Goal: Use online tool/utility: Use online tool/utility

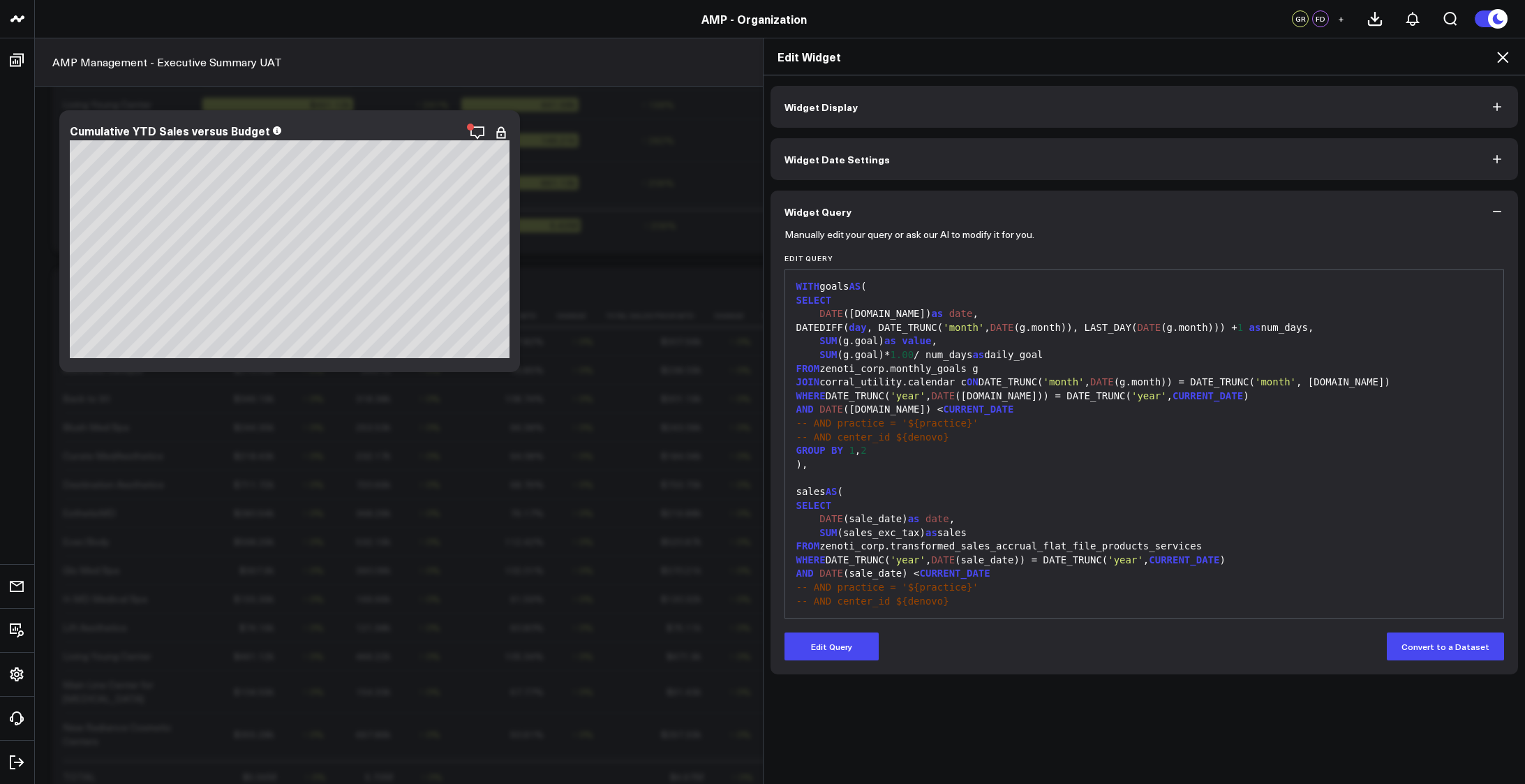
click at [851, 391] on div "WHERE DATE_TRUNC( 'year' , DATE ([DOMAIN_NAME])) = DATE_TRUNC( 'year' , CURRENT…" at bounding box center [1145, 396] width 705 height 14
click at [943, 396] on span "DATE" at bounding box center [943, 396] width 24 height 11
click at [825, 396] on div "WHERE DATE_TRUNC( 'year' , DATE ([DOMAIN_NAME])) = DATE_TRUNC( 'year' , CURRENT…" at bounding box center [1145, 396] width 705 height 14
click at [1500, 54] on icon at bounding box center [1503, 57] width 11 height 11
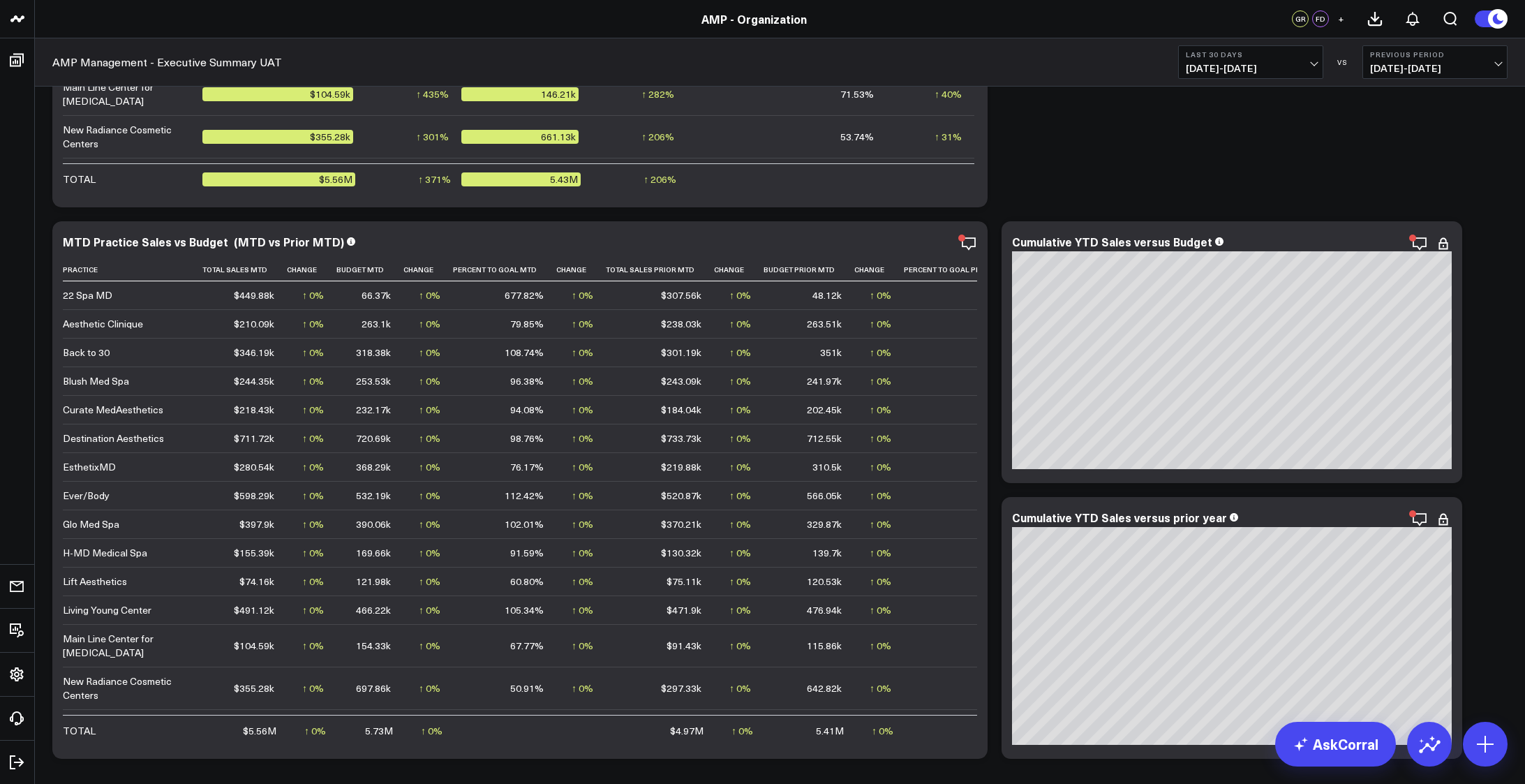
scroll to position [1932, 0]
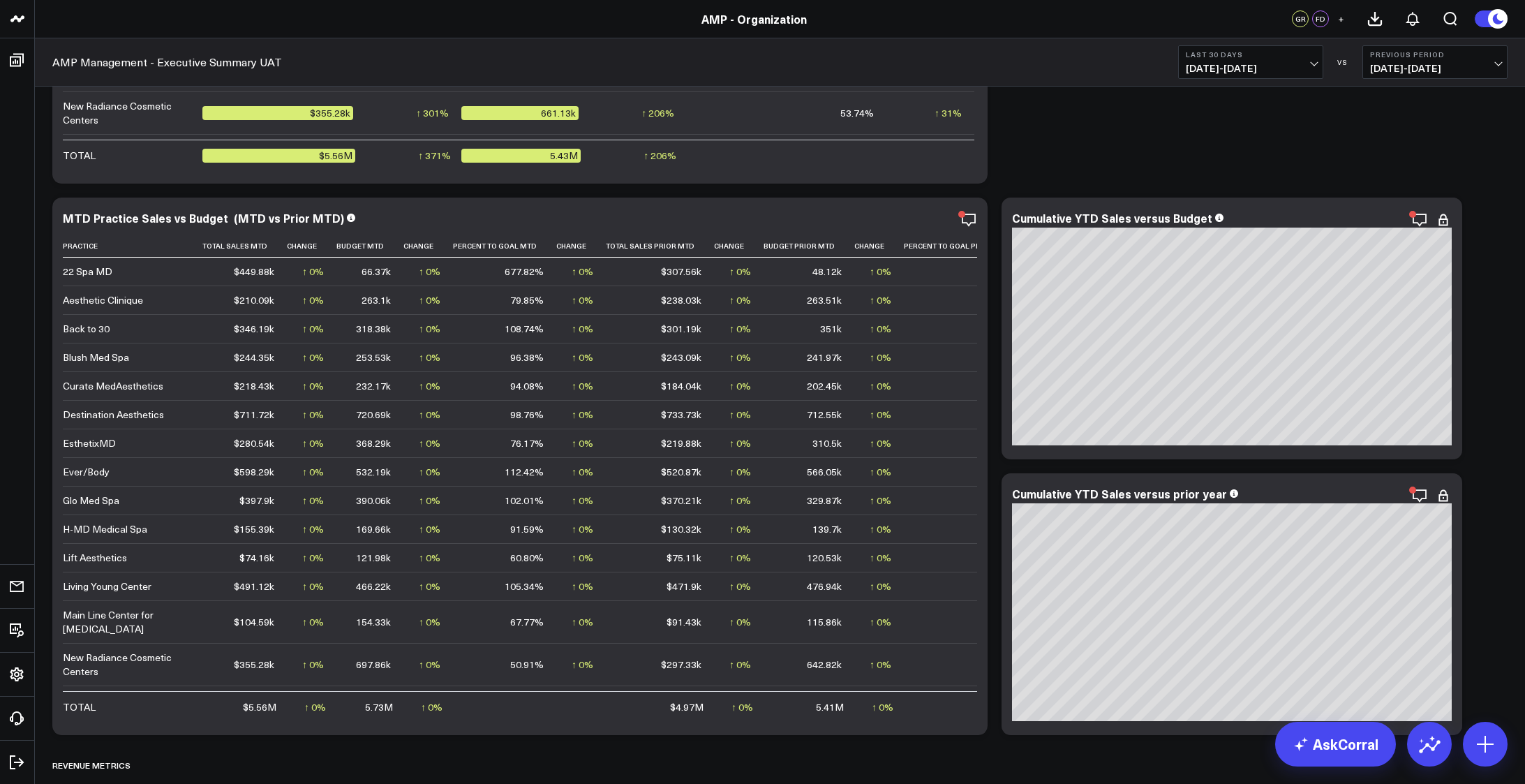
click at [1313, 63] on span "[DATE] - [DATE]" at bounding box center [1251, 68] width 130 height 11
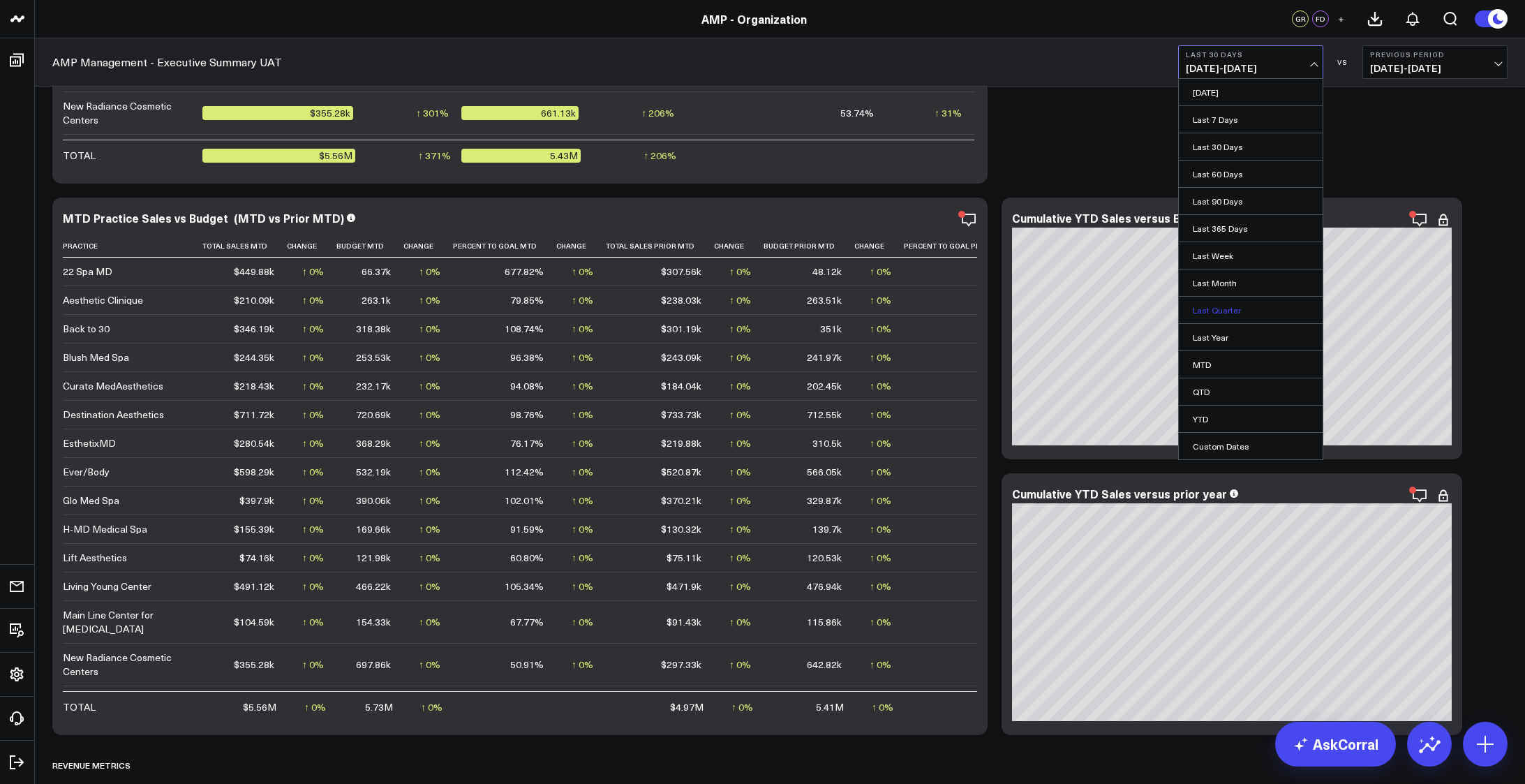
click at [1203, 311] on link "Last Quarter" at bounding box center [1251, 310] width 144 height 27
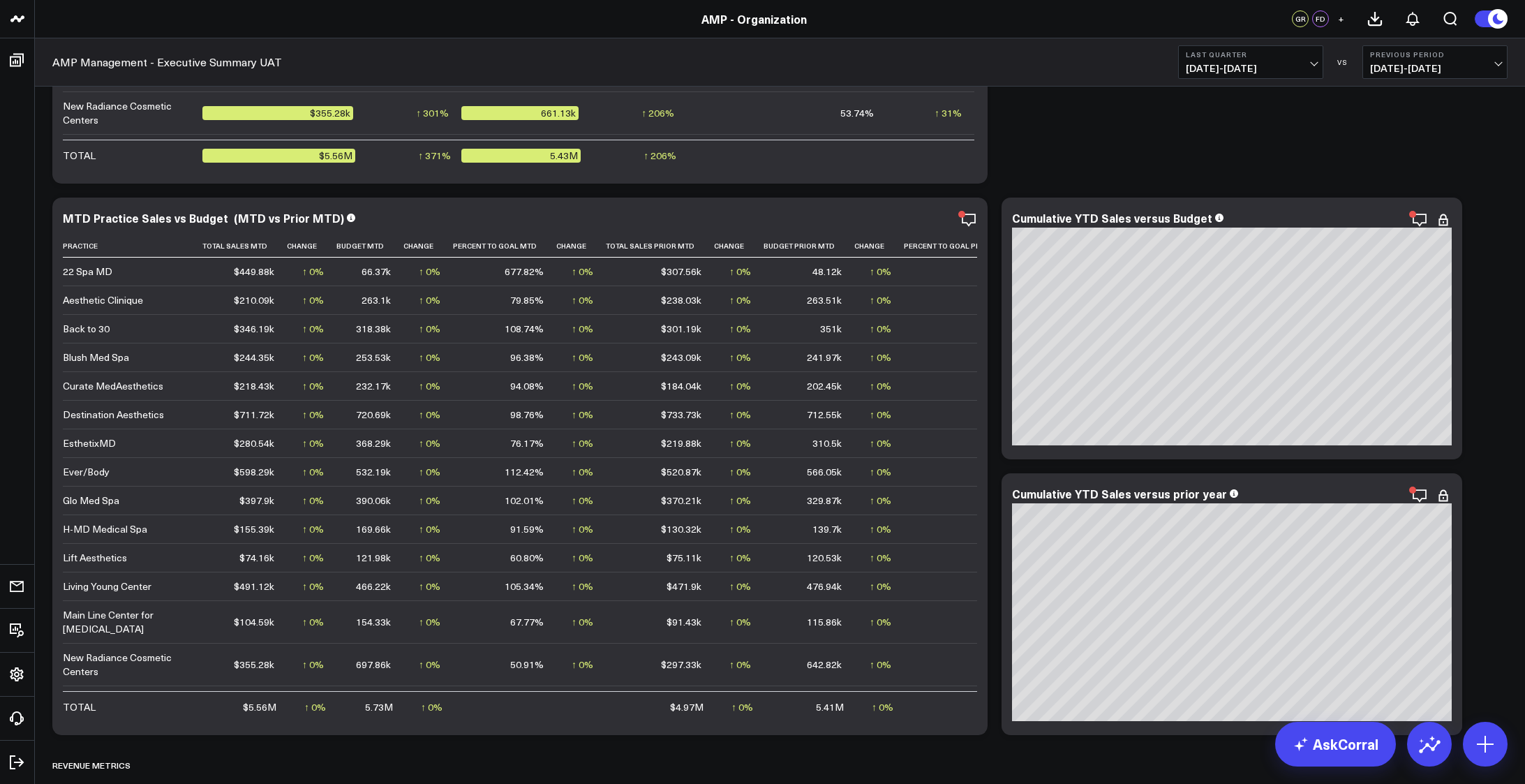
click at [1310, 61] on button "Last Quarter [DATE] - [DATE]" at bounding box center [1251, 62] width 145 height 33
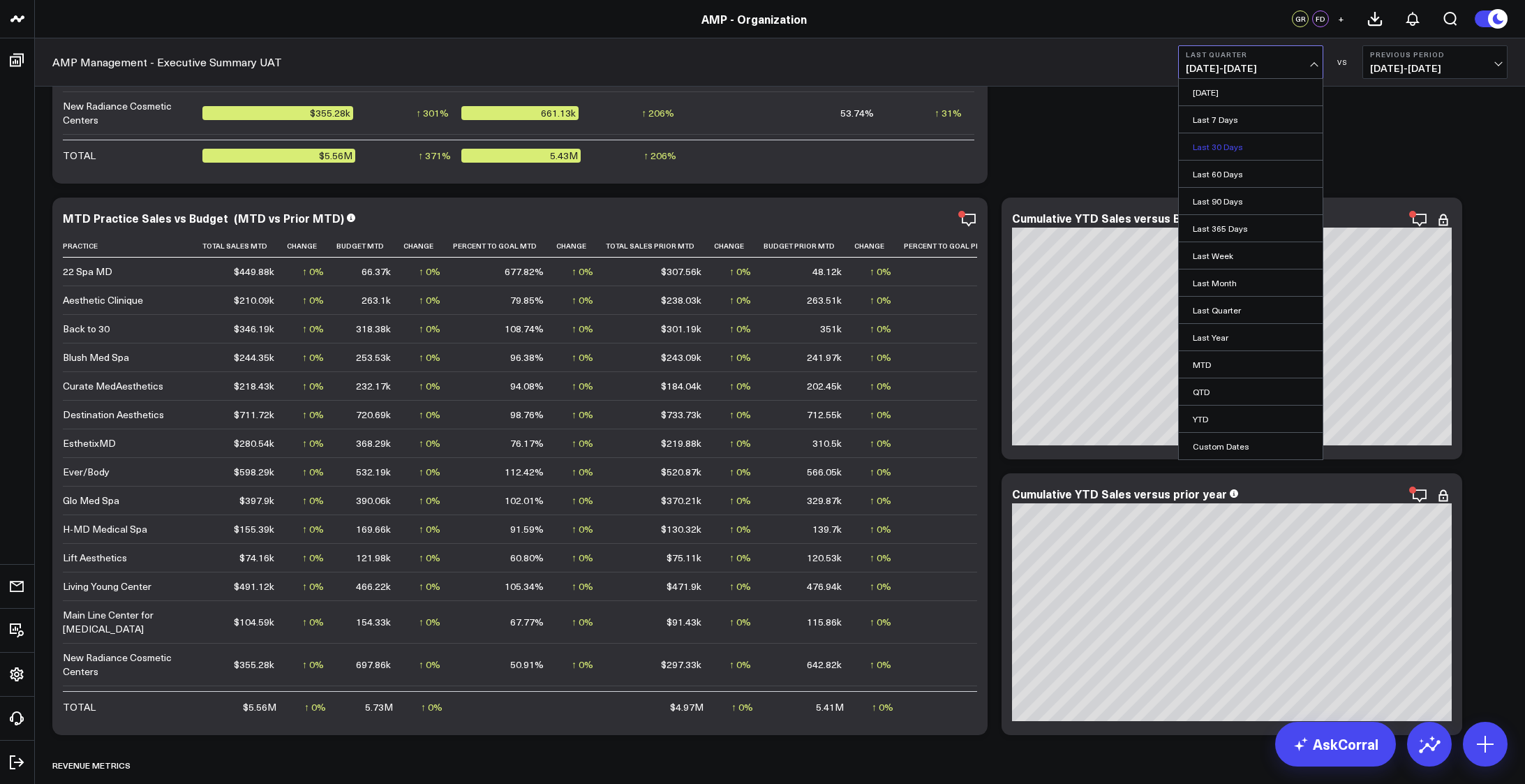
click at [1234, 144] on link "Last 30 Days" at bounding box center [1251, 147] width 144 height 27
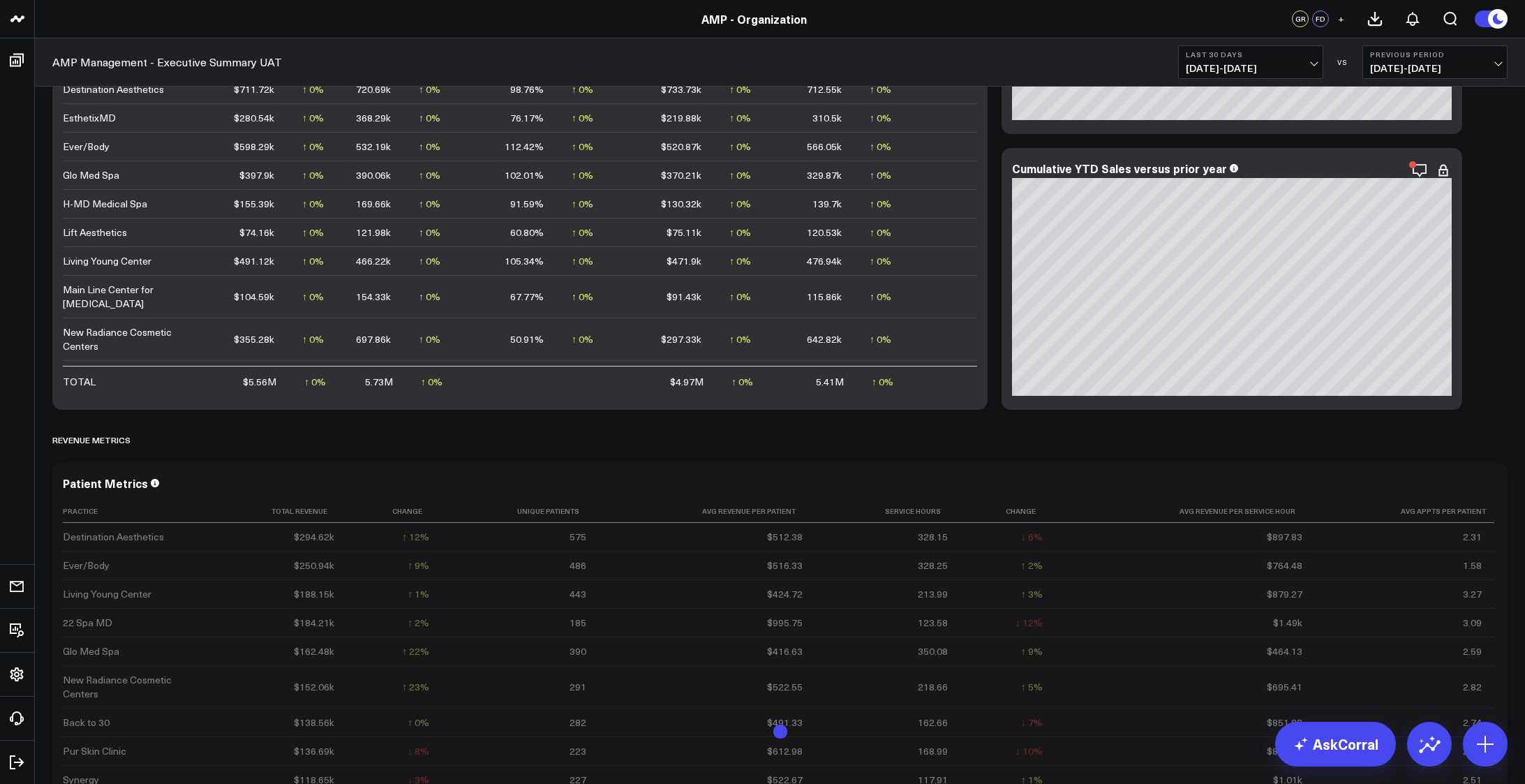
scroll to position [1955, 0]
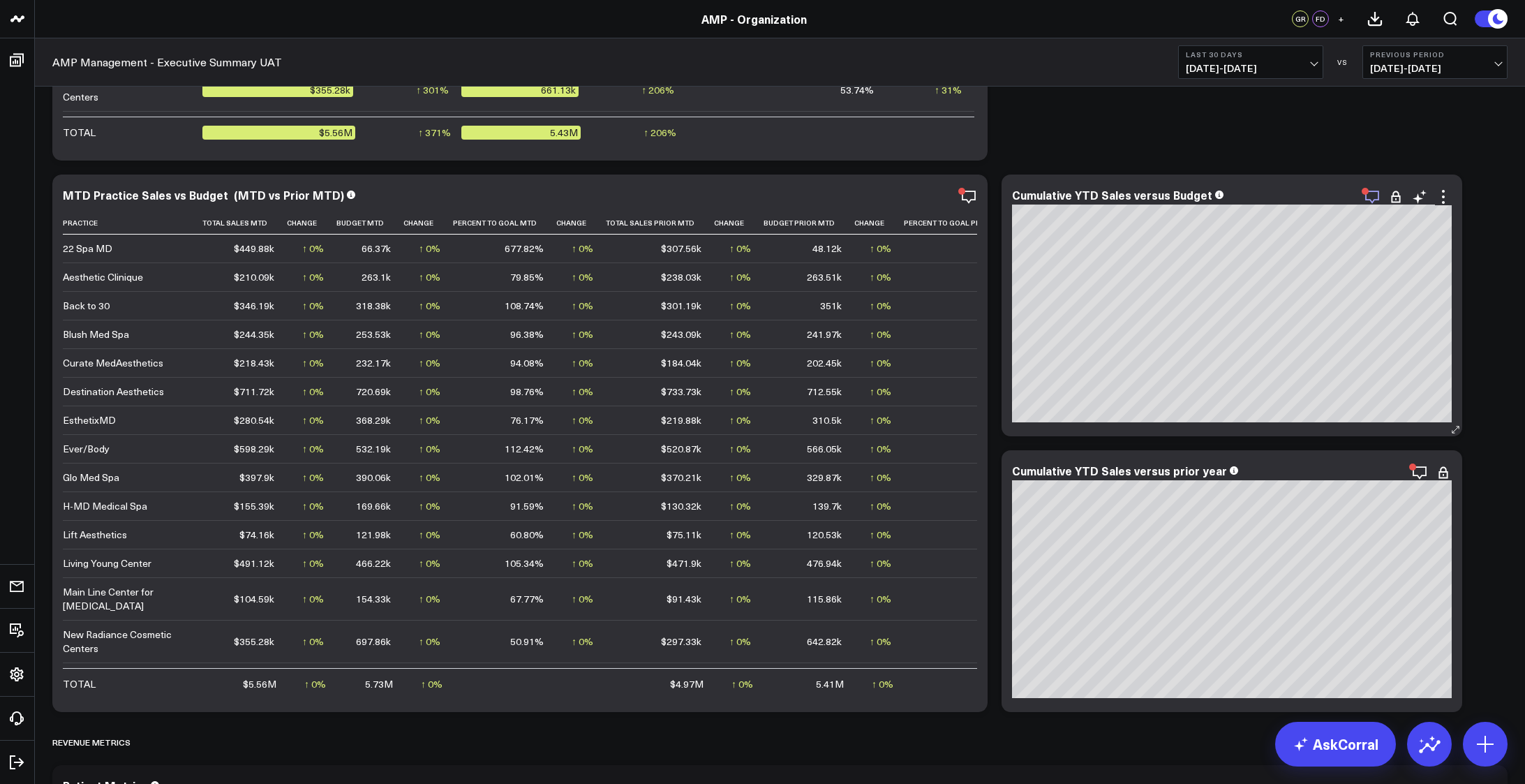
click at [1374, 202] on icon "button" at bounding box center [1372, 196] width 17 height 17
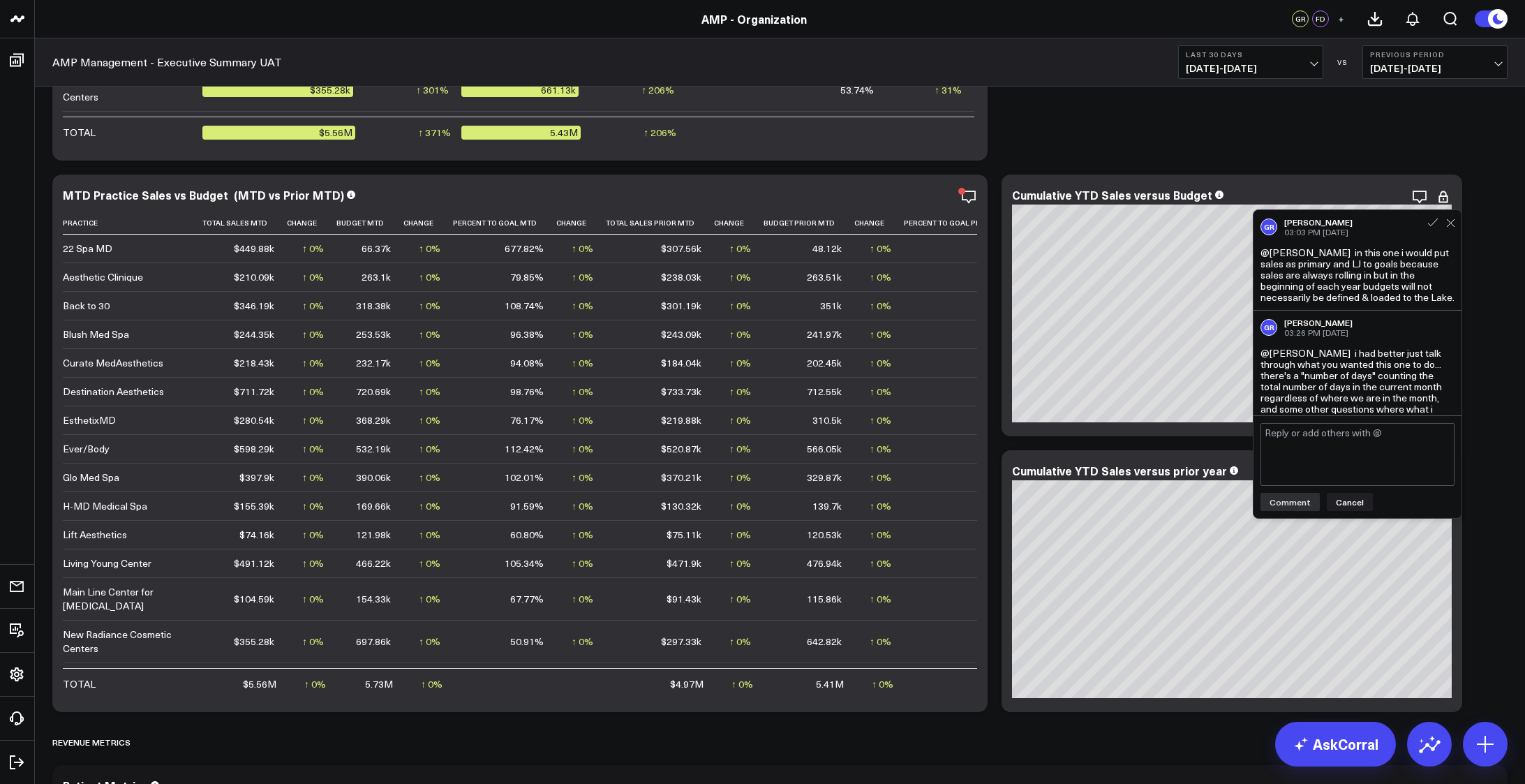
scroll to position [29, 0]
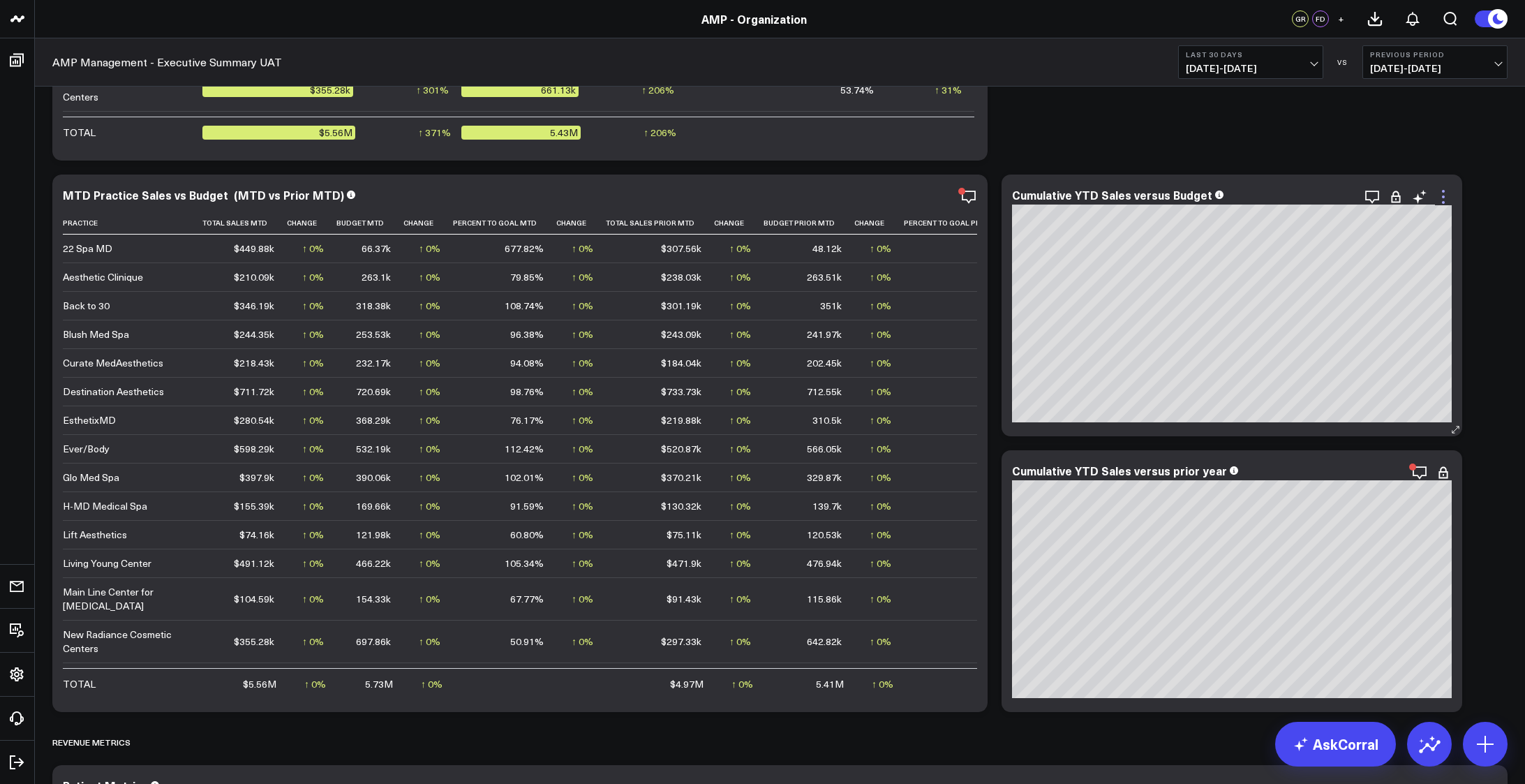
click at [1442, 201] on icon at bounding box center [1443, 196] width 17 height 17
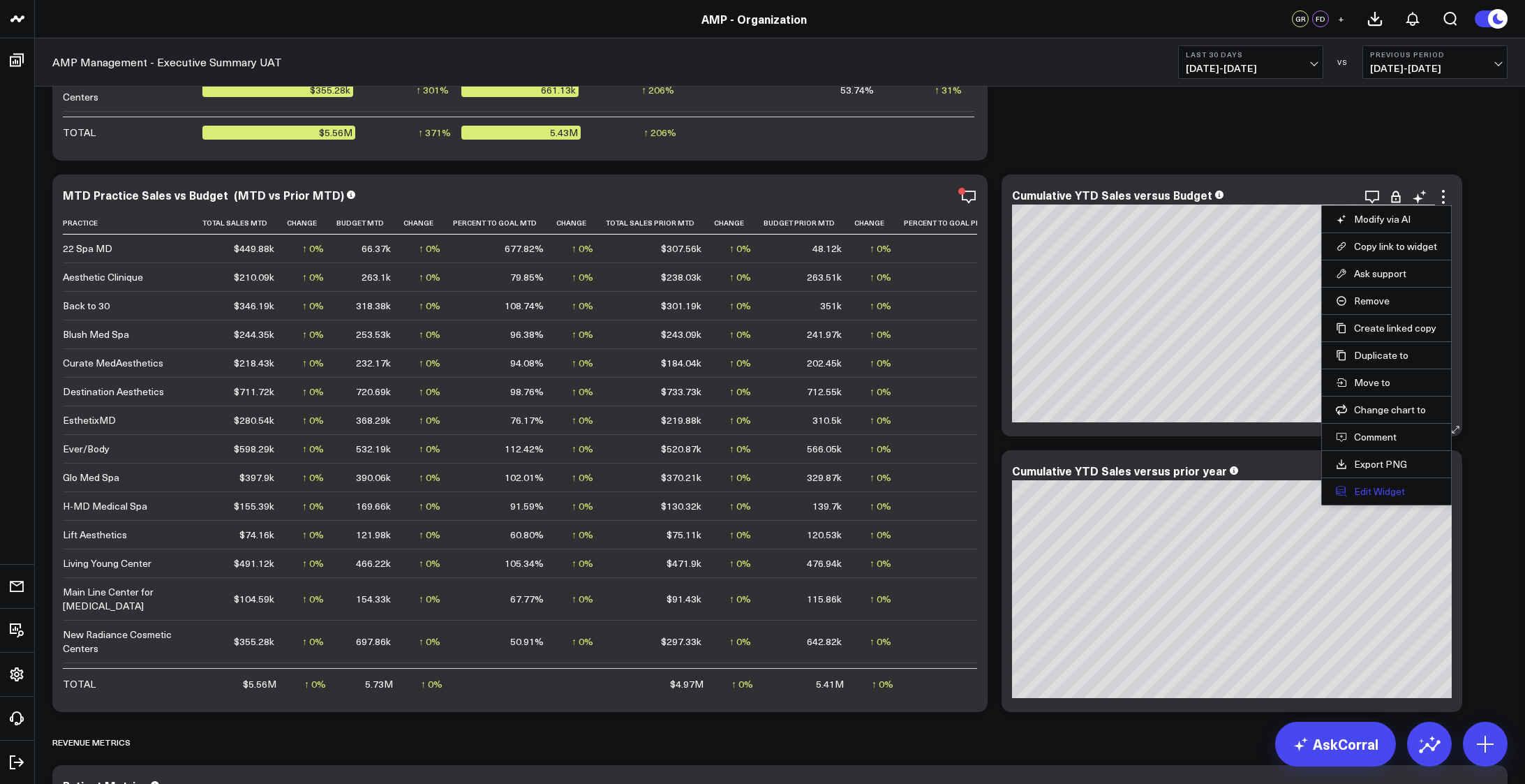
click at [1381, 491] on button "Edit Widget" at bounding box center [1386, 491] width 102 height 13
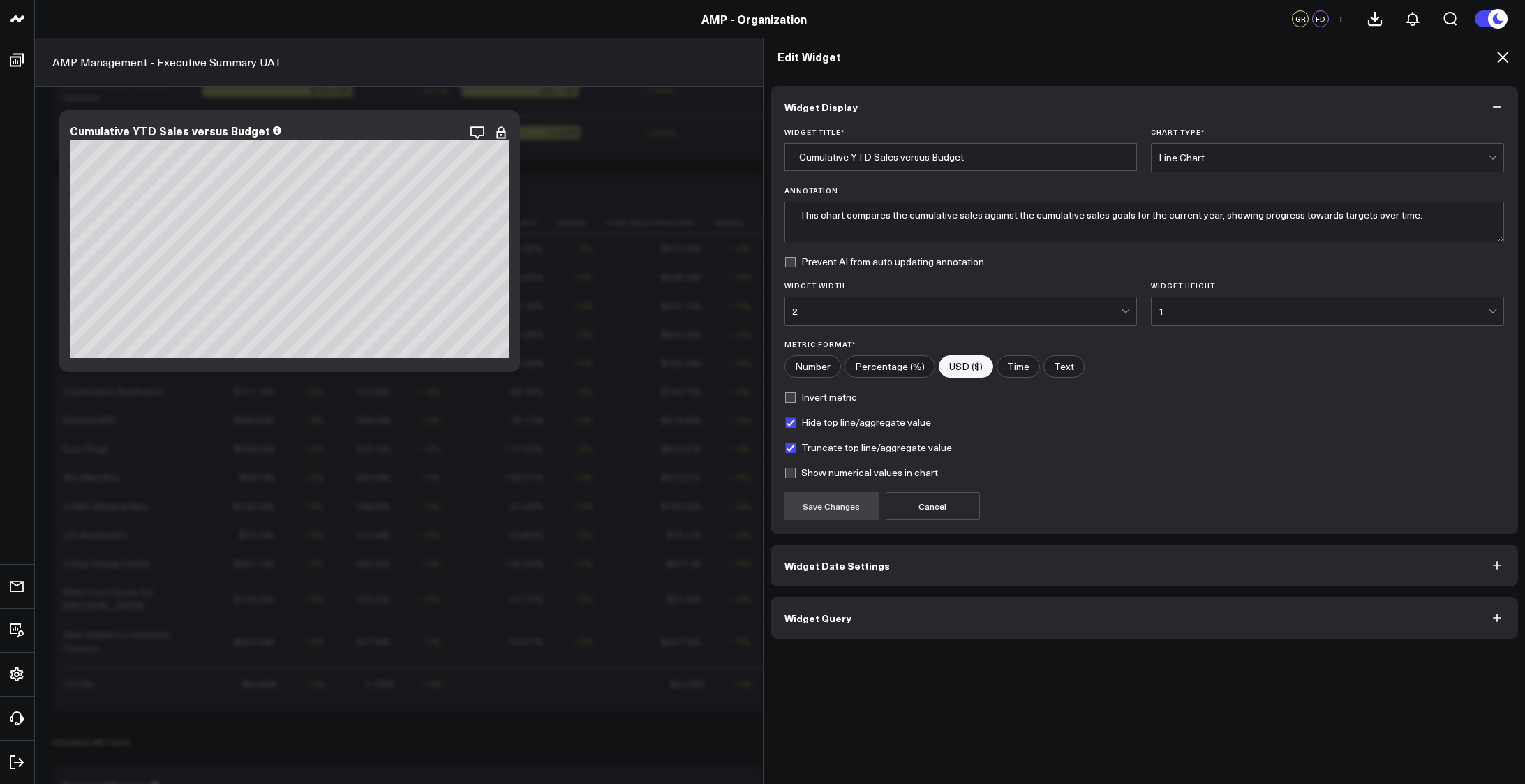
click at [1058, 631] on button "Widget Query" at bounding box center [1145, 617] width 748 height 42
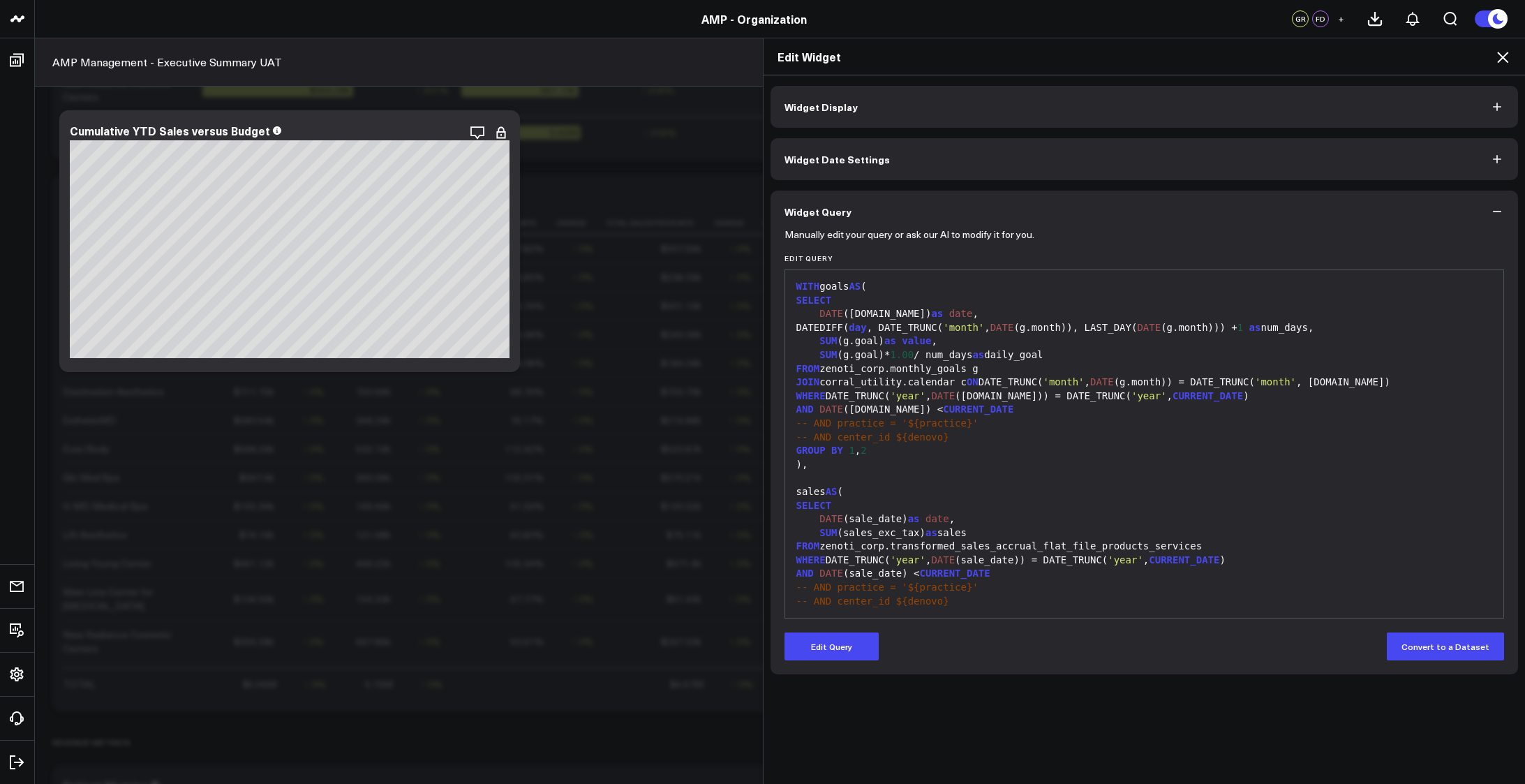
click at [1100, 467] on div ")," at bounding box center [1145, 465] width 705 height 14
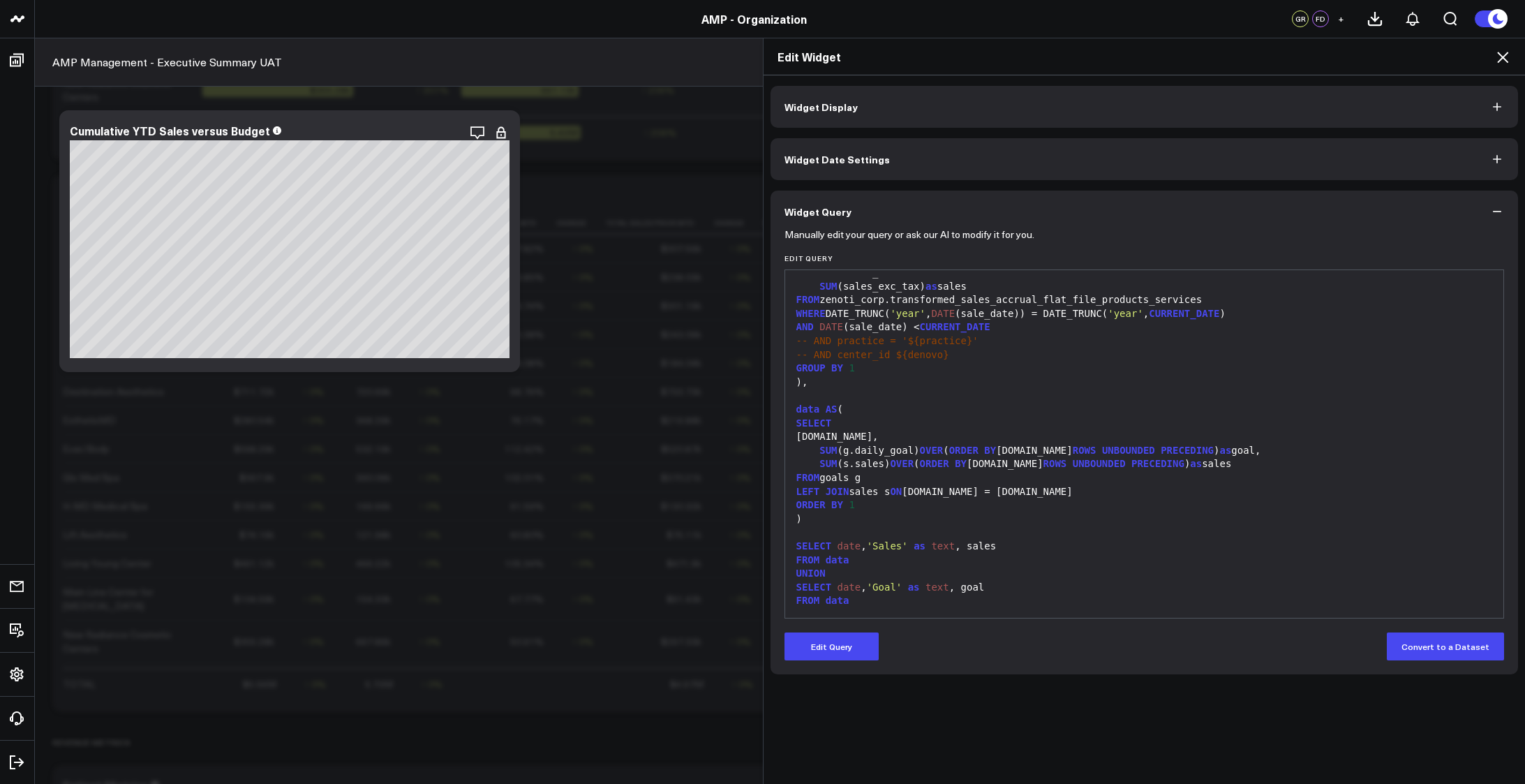
click at [1257, 400] on div at bounding box center [1145, 396] width 705 height 14
click at [836, 650] on button "Edit Query" at bounding box center [831, 647] width 94 height 28
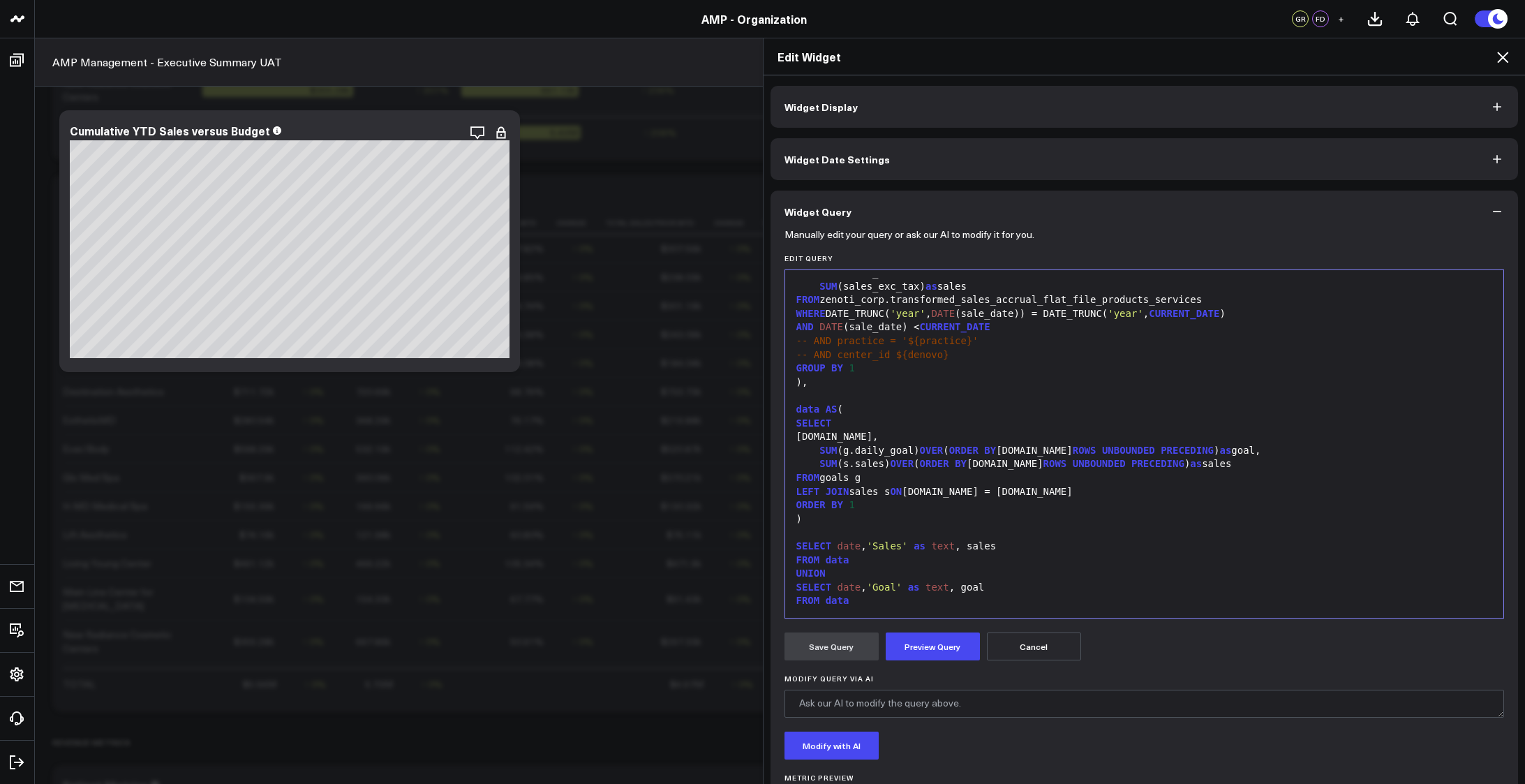
click at [1148, 498] on div "LEFT JOIN sales s ON [DOMAIN_NAME] = [DOMAIN_NAME]" at bounding box center [1145, 492] width 705 height 14
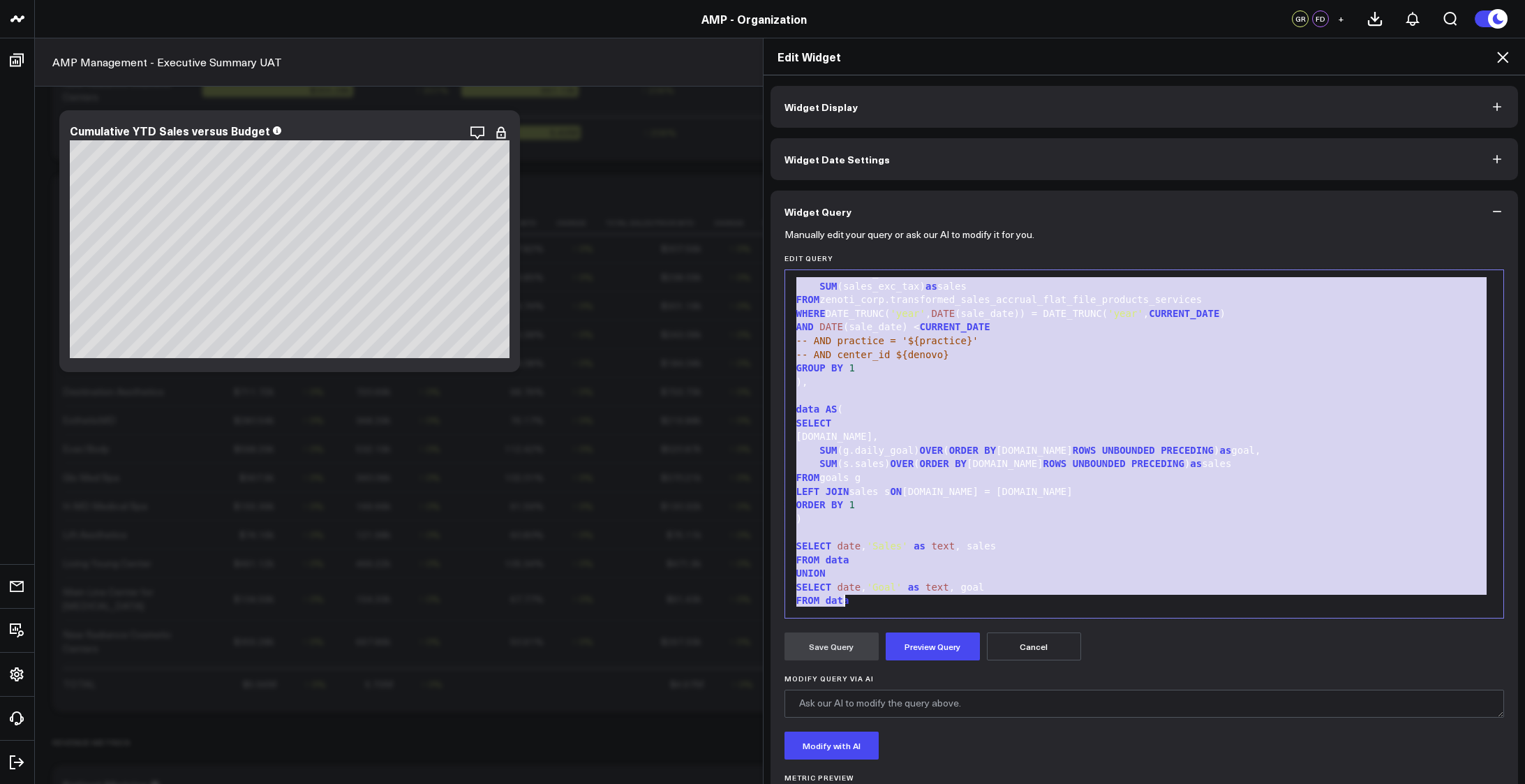
scroll to position [233, 0]
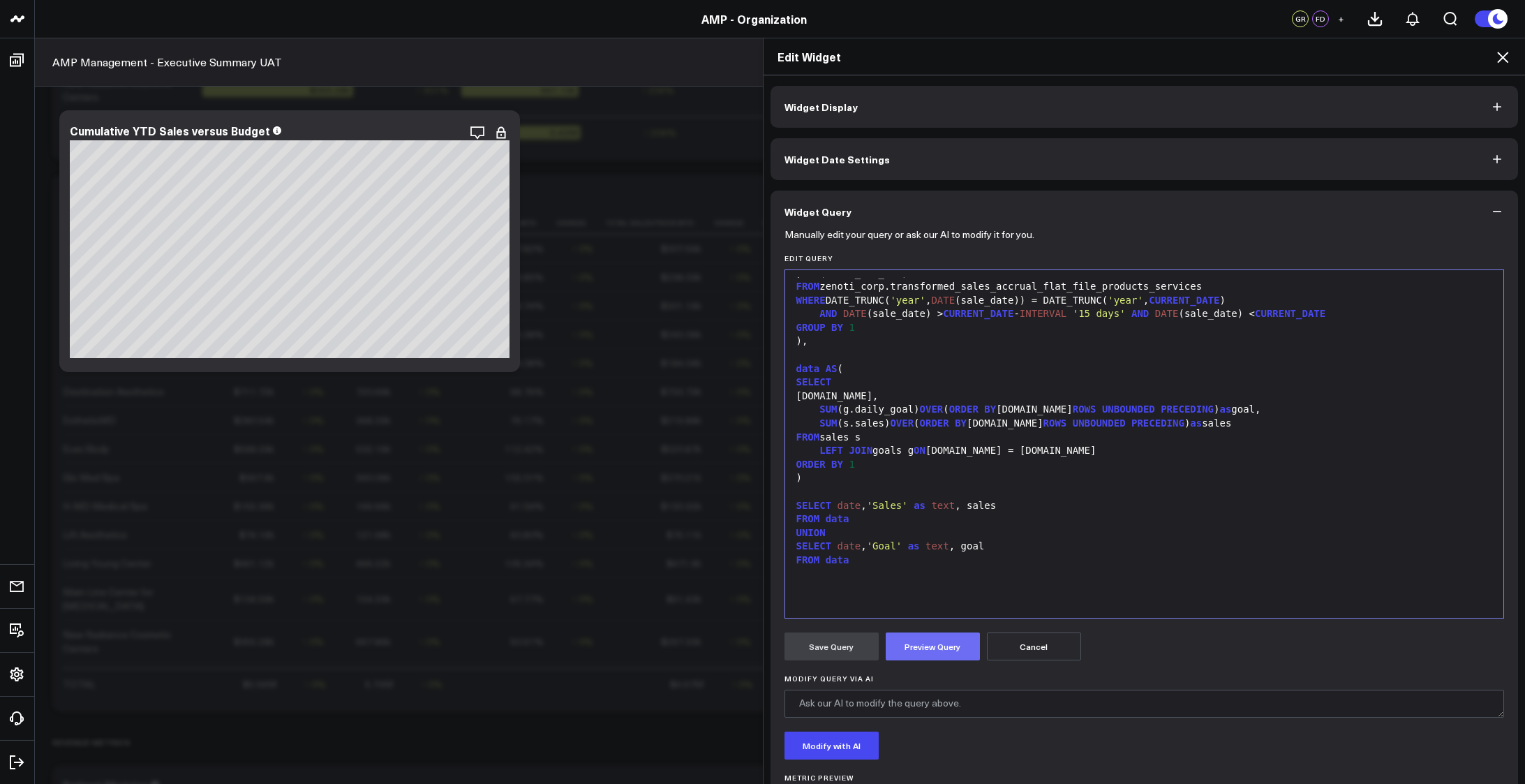
drag, startPoint x: 926, startPoint y: 649, endPoint x: 924, endPoint y: 657, distance: 8.2
click at [924, 657] on button "Preview Query" at bounding box center [933, 647] width 94 height 28
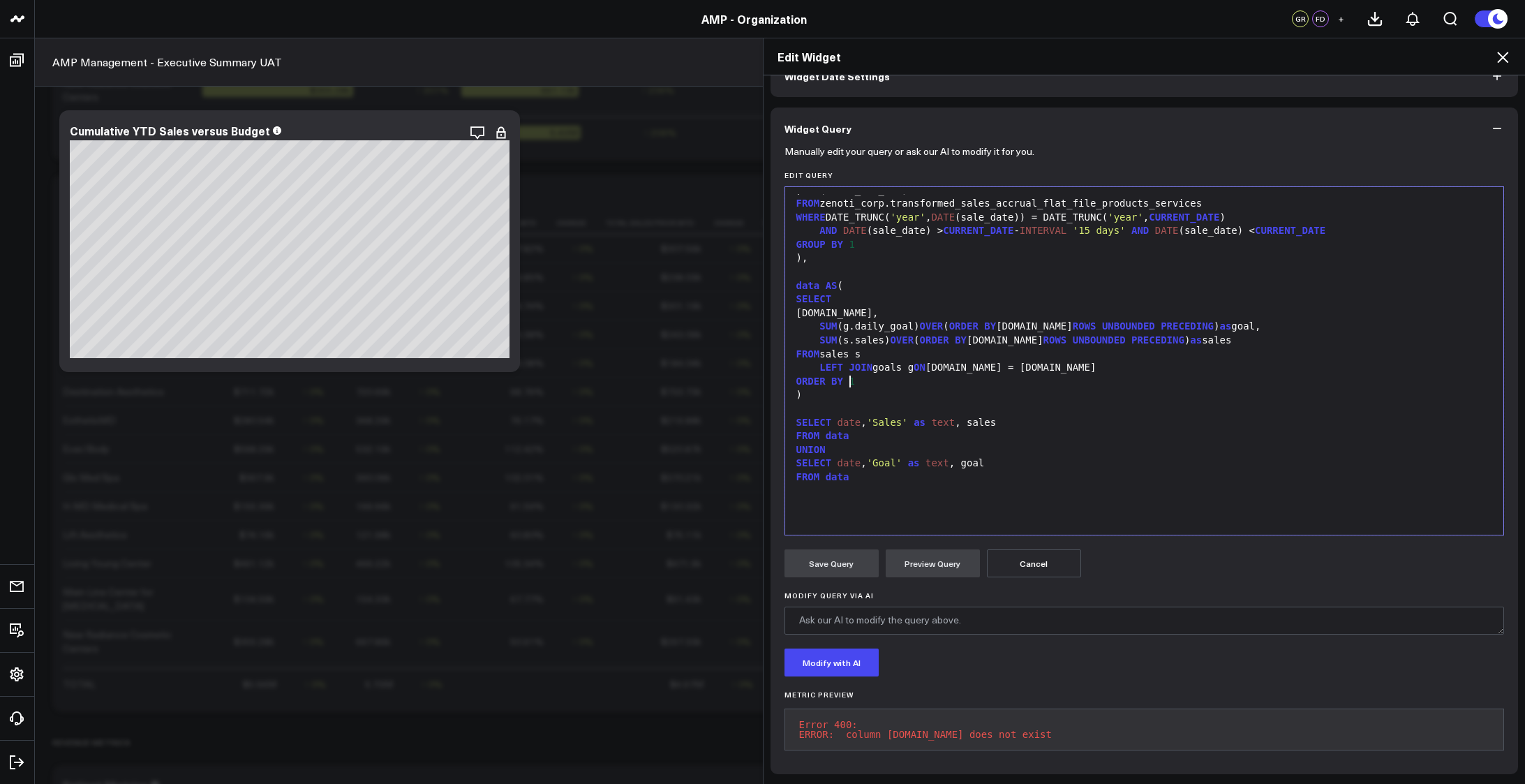
click at [1002, 375] on div "ORDER BY 1" at bounding box center [1145, 382] width 705 height 14
click at [922, 361] on div "LEFT JOIN goals g ON [DOMAIN_NAME] = [DOMAIN_NAME]" at bounding box center [1145, 368] width 705 height 14
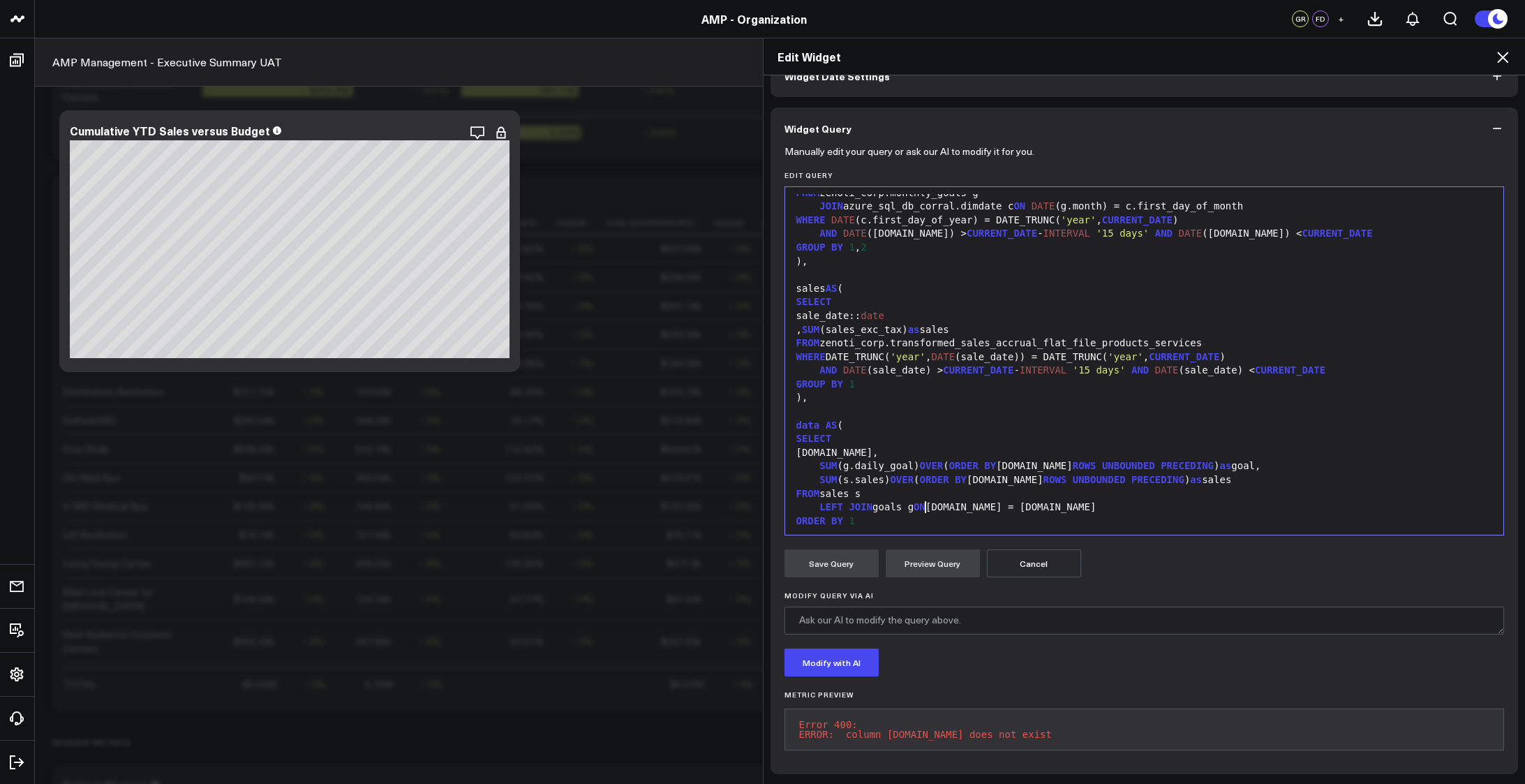
scroll to position [0, 0]
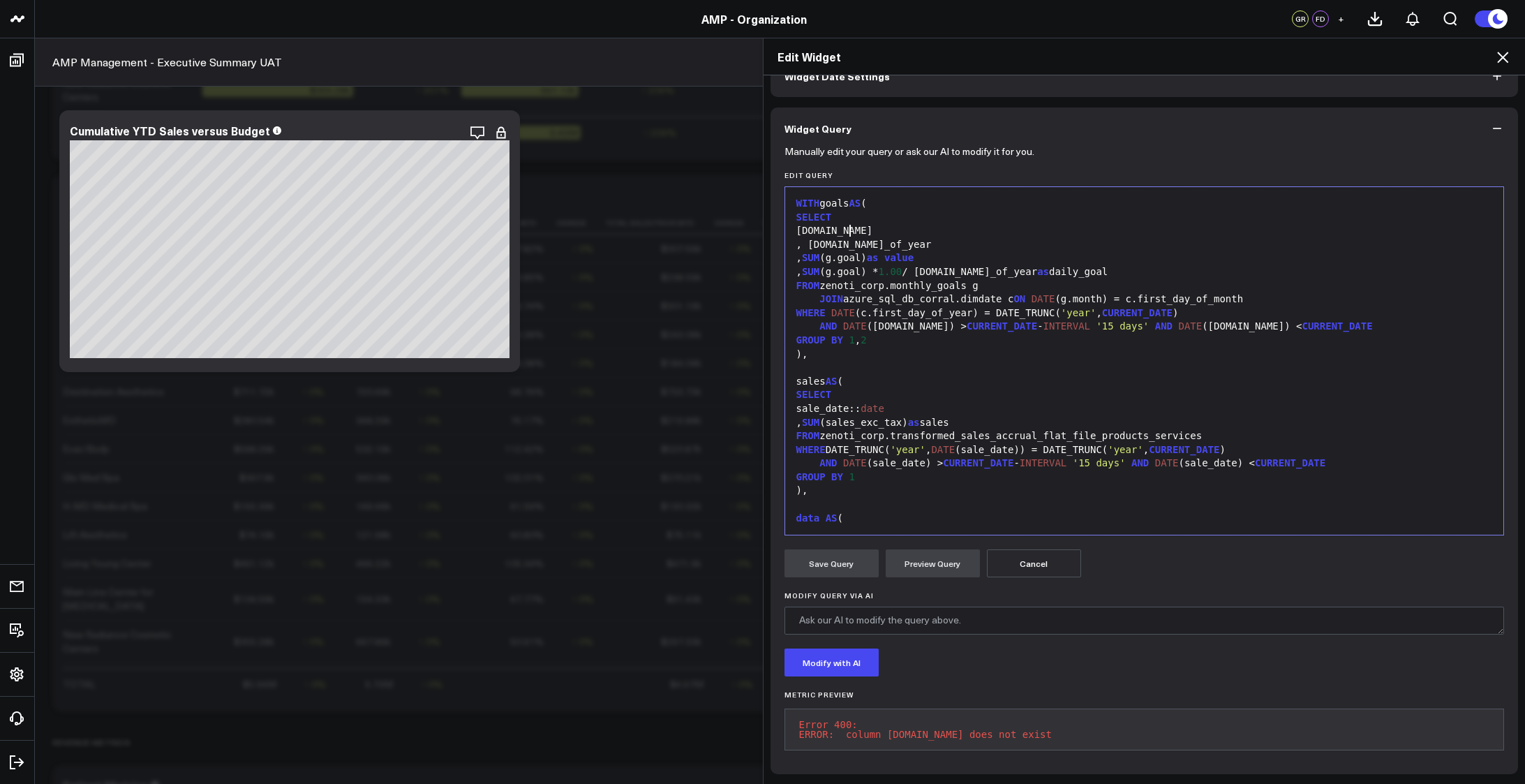
click at [919, 225] on div "[DOMAIN_NAME]" at bounding box center [1145, 230] width 705 height 14
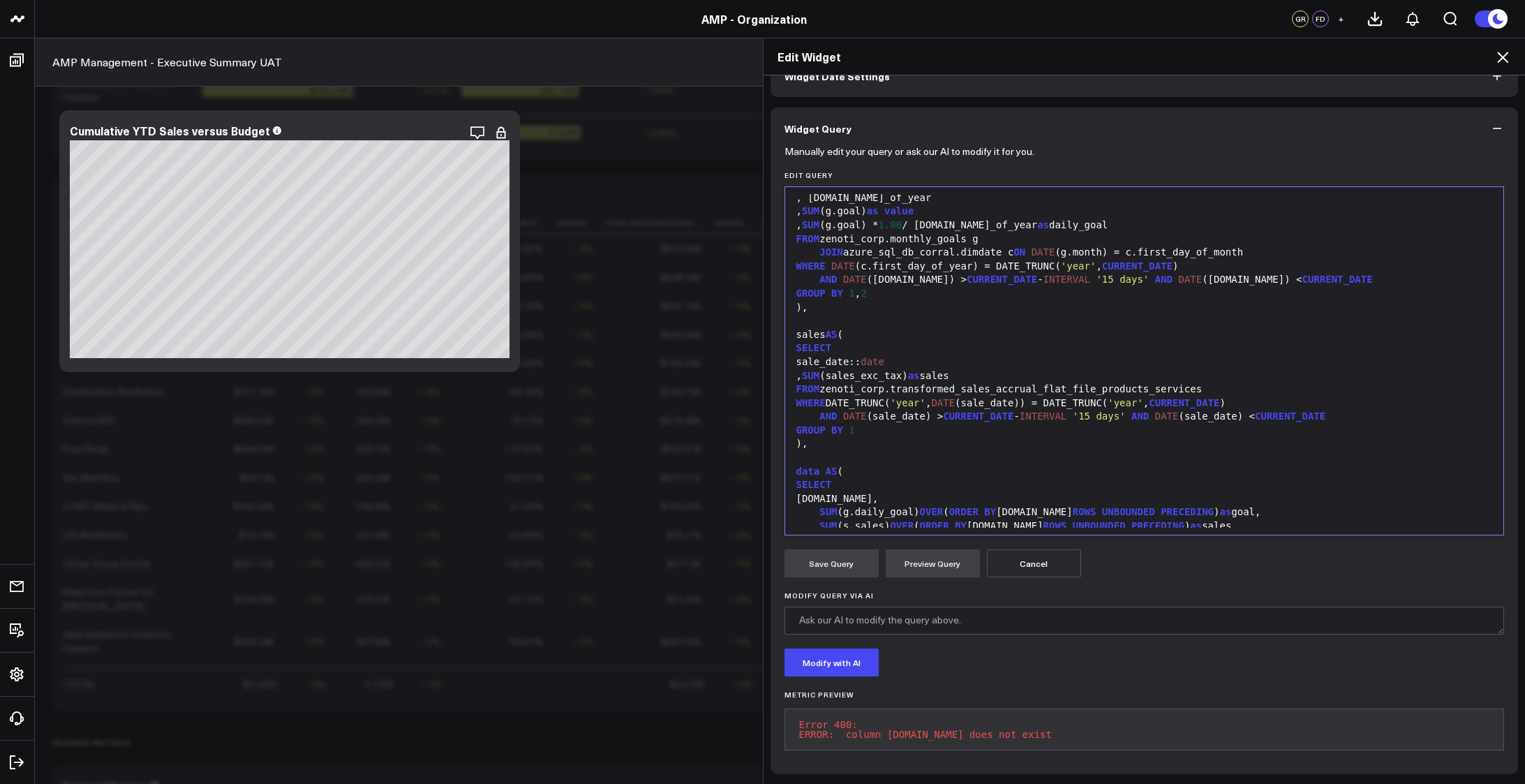
scroll to position [70, 0]
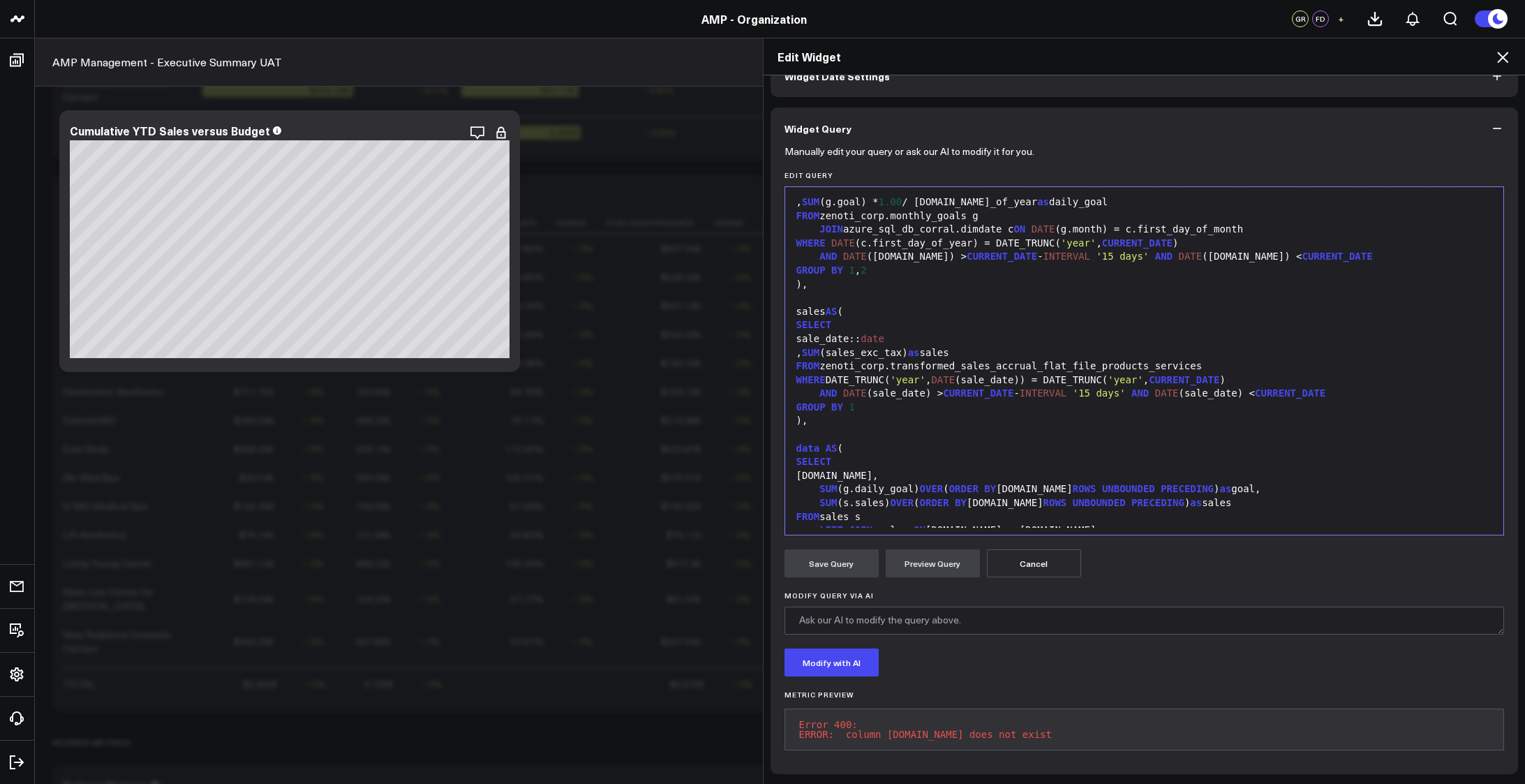
click at [923, 332] on div "sale_date:: date" at bounding box center [1145, 339] width 705 height 14
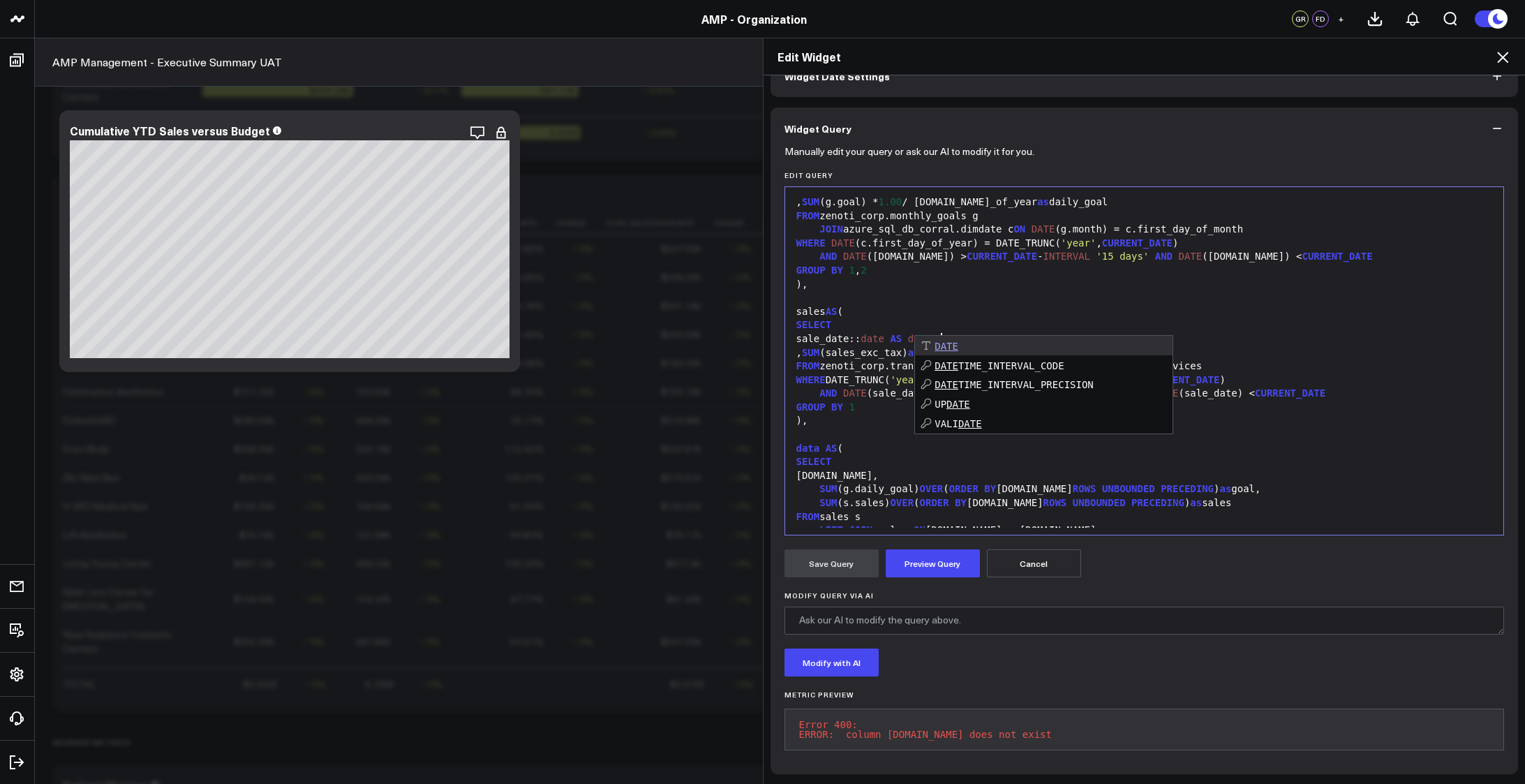
click at [923, 292] on div at bounding box center [1145, 298] width 705 height 14
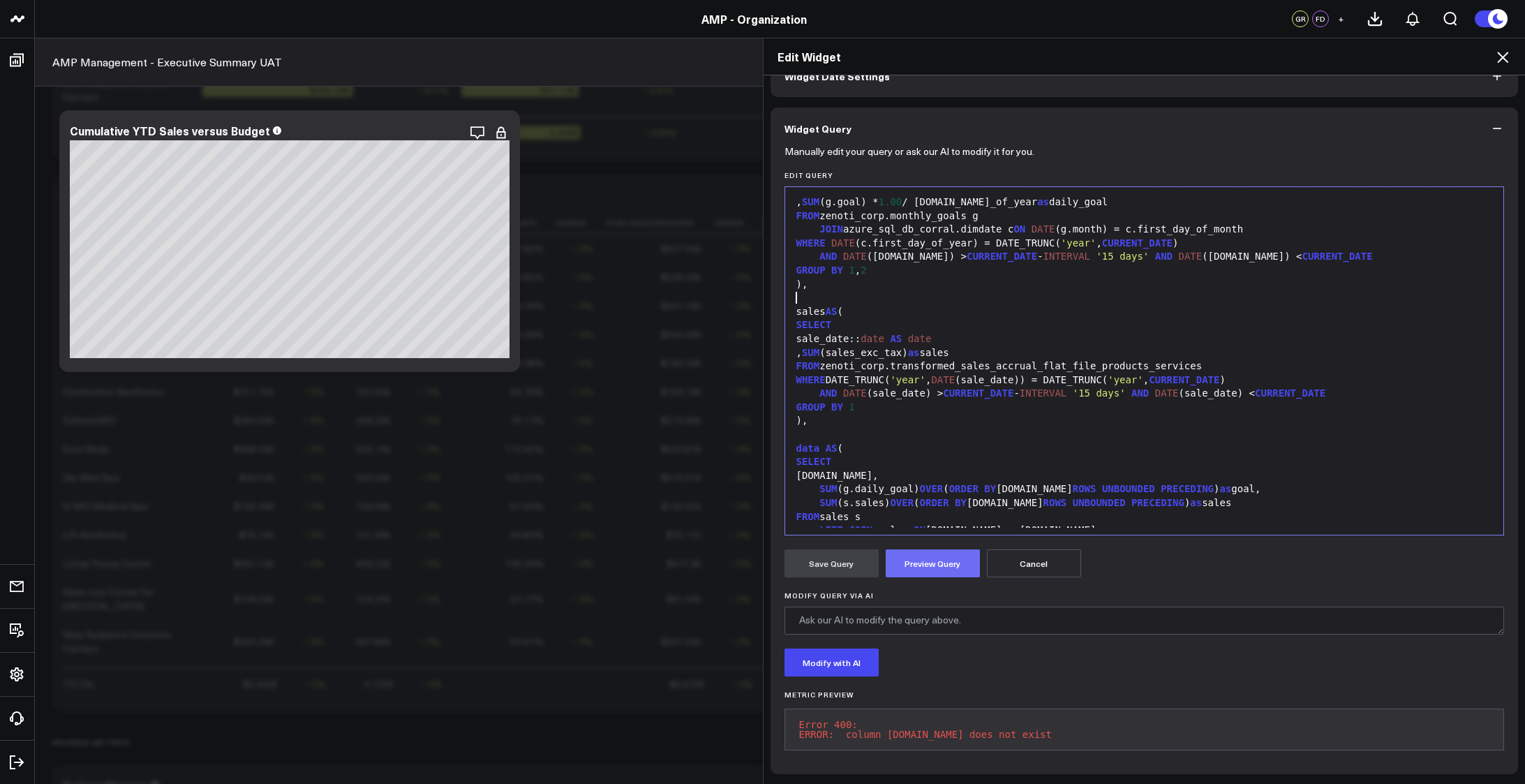
click at [939, 551] on button "Preview Query" at bounding box center [933, 563] width 94 height 28
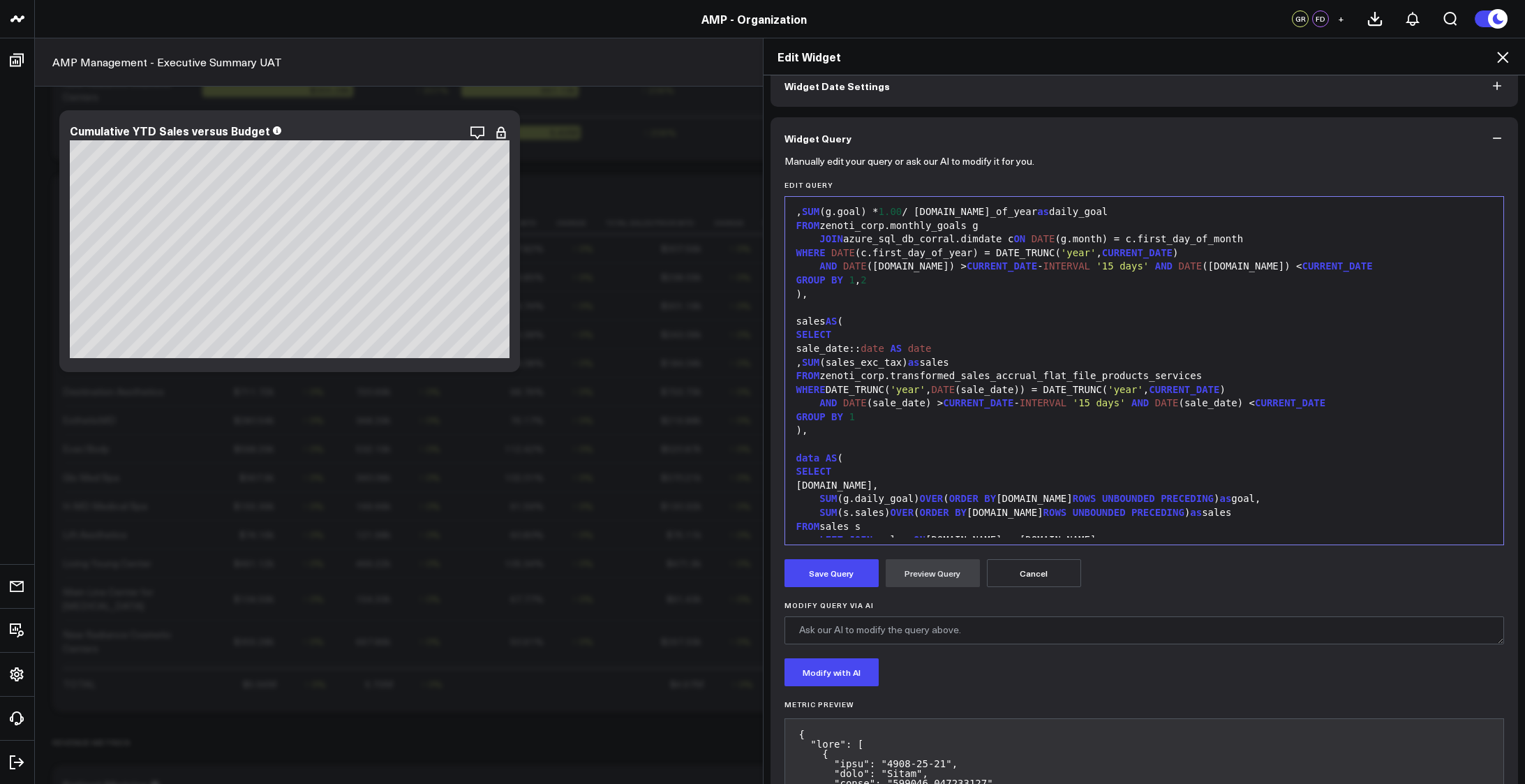
scroll to position [93, 0]
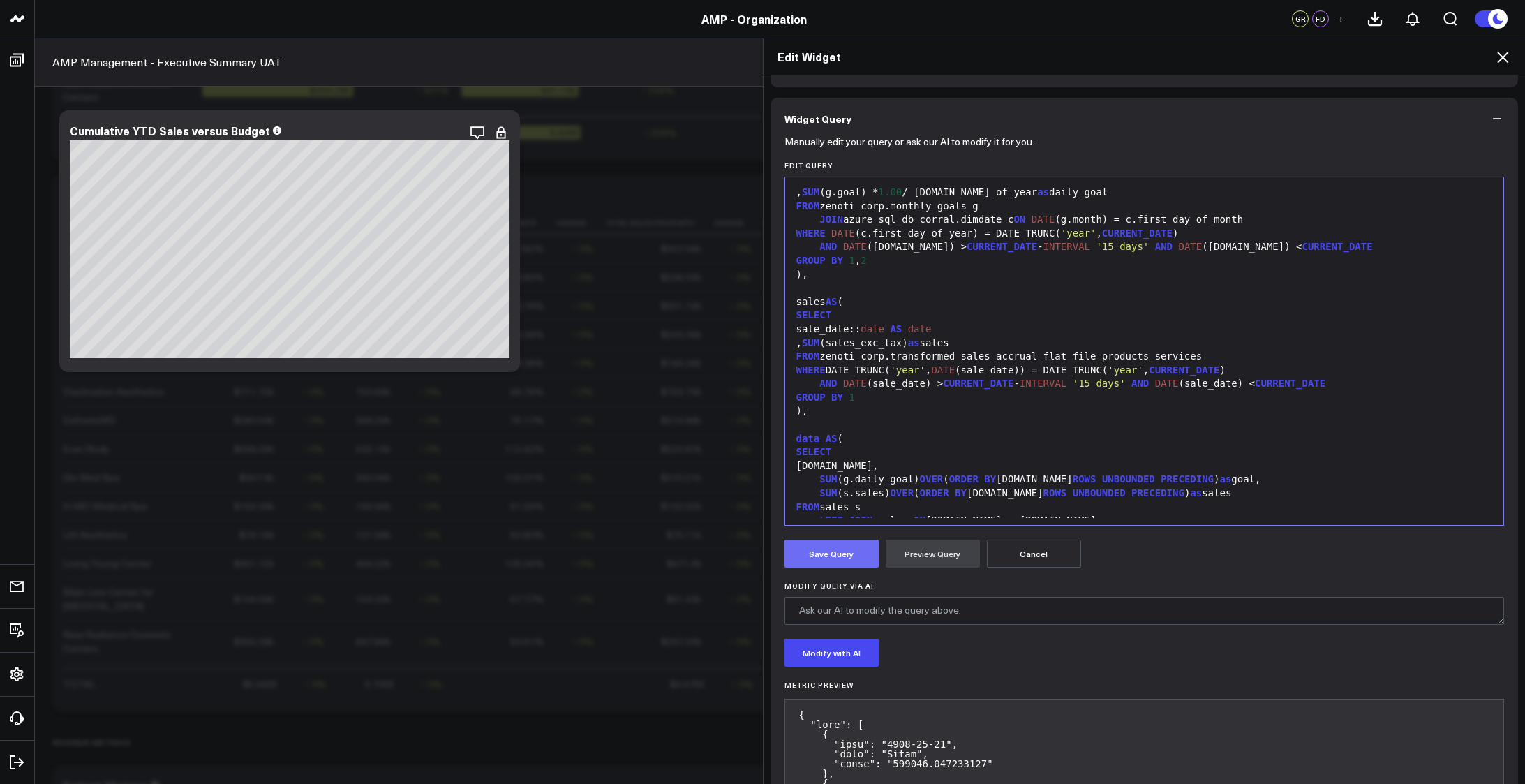
click at [825, 548] on button "Save Query" at bounding box center [831, 554] width 94 height 28
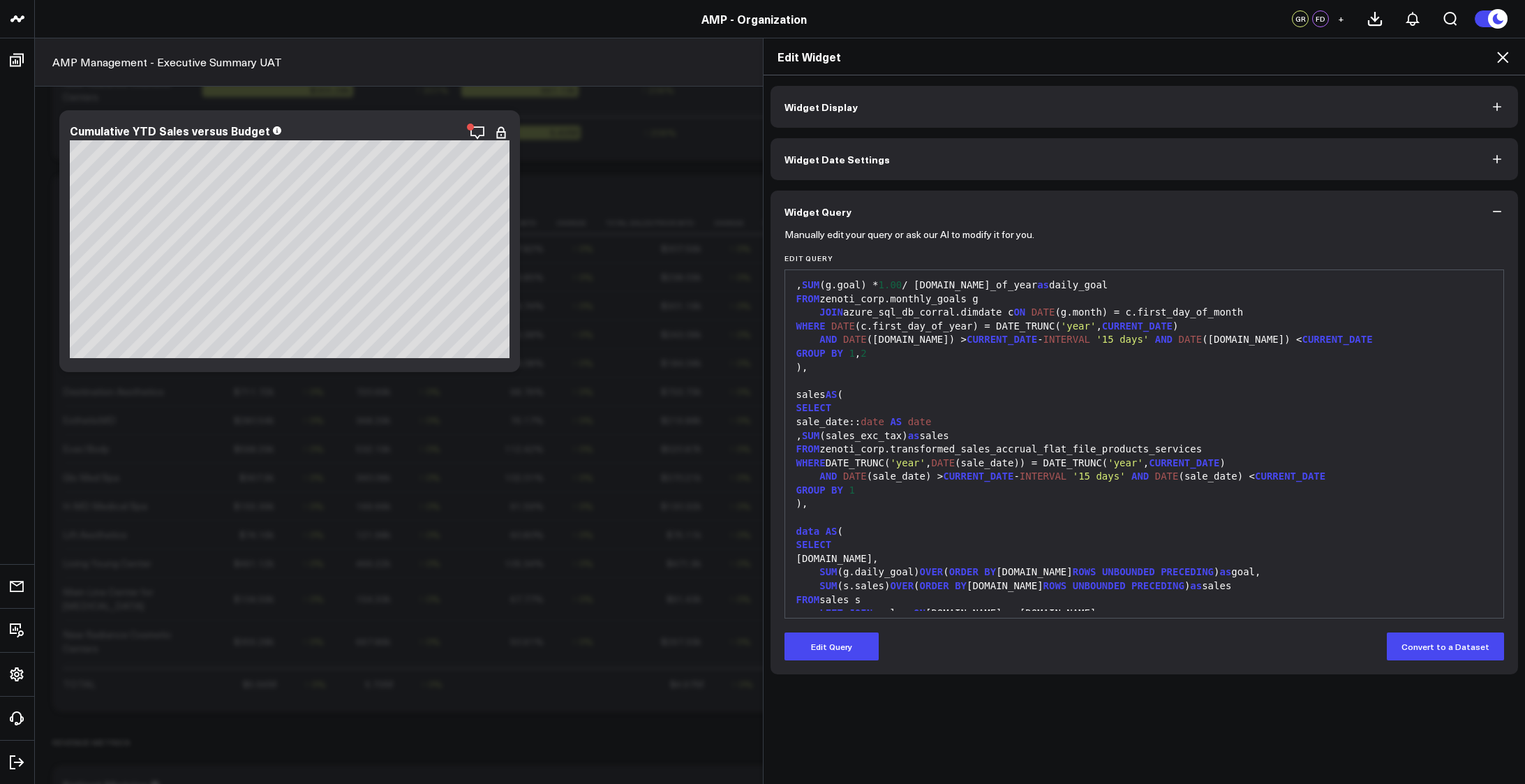
scroll to position [0, 0]
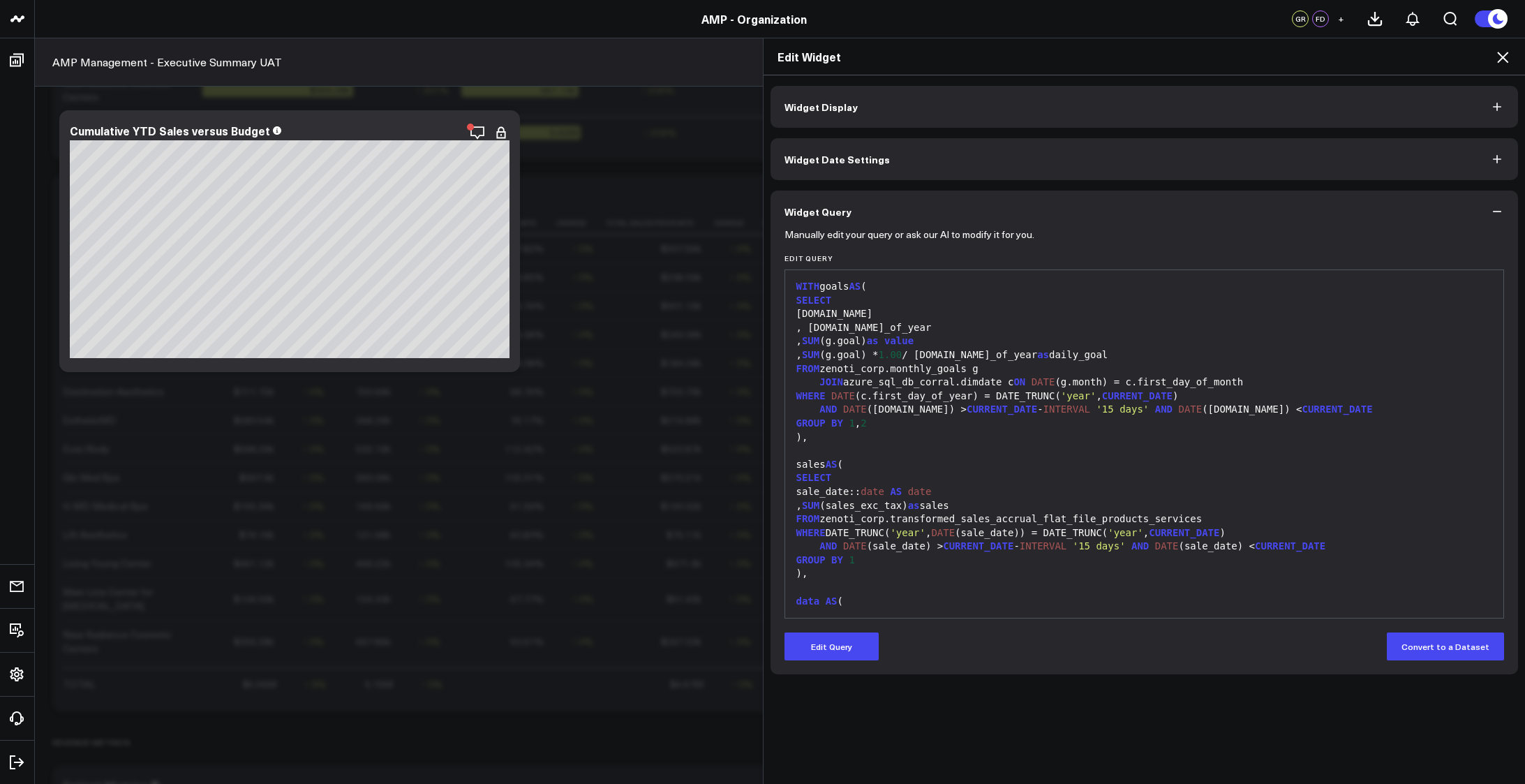
click at [951, 382] on div "JOIN azure_sql_db_corral.dimdate c ON DATE (g.month) = c.first_day_of_month" at bounding box center [1145, 382] width 705 height 14
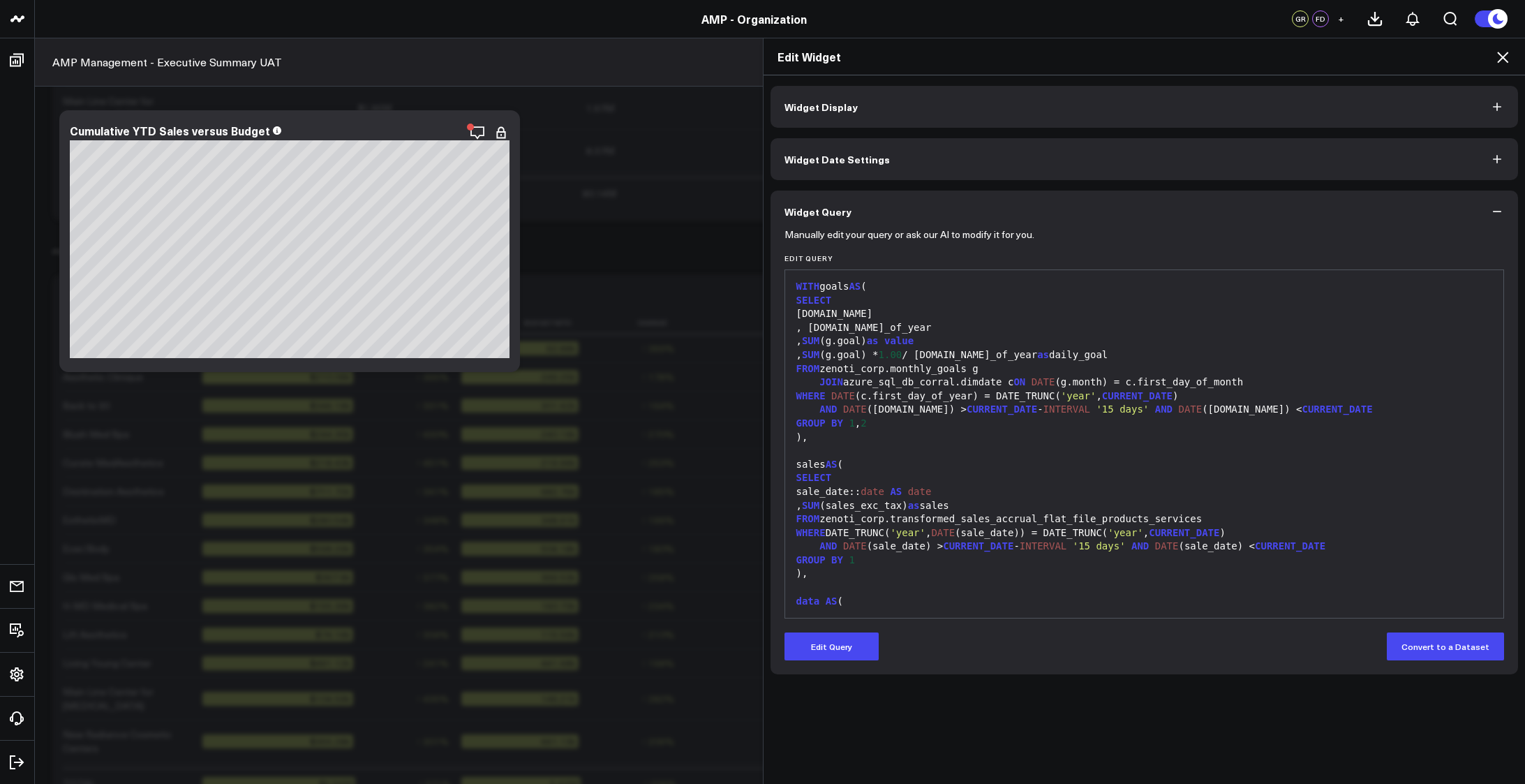
click at [1129, 455] on div at bounding box center [1145, 451] width 705 height 14
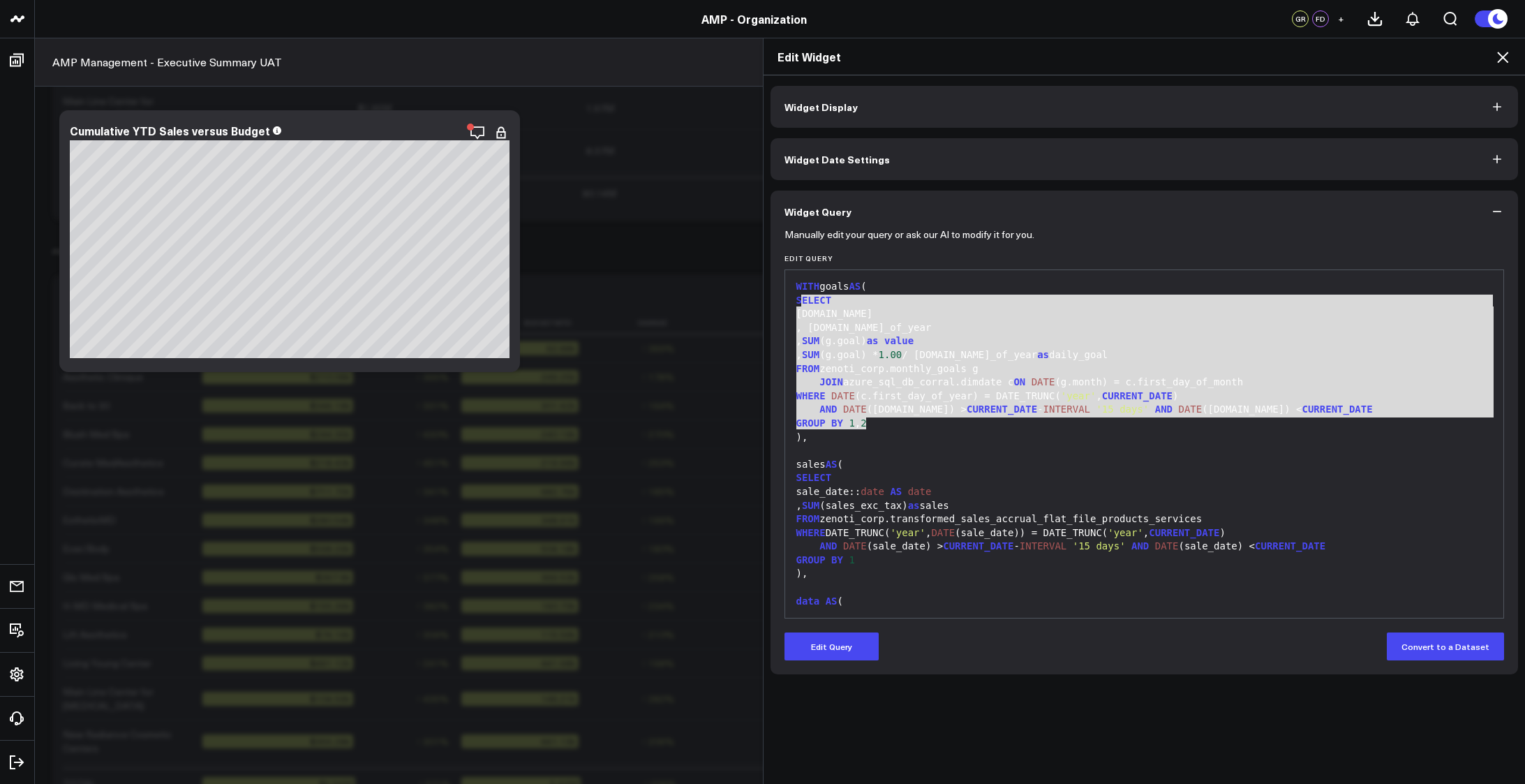
drag, startPoint x: 794, startPoint y: 300, endPoint x: 894, endPoint y: 421, distance: 157.0
click at [894, 421] on div "WITH goals AS ( SELECT [DOMAIN_NAME] , [DOMAIN_NAME]_of_year , SUM (g.goal) as …" at bounding box center [1145, 560] width 705 height 566
copy div "ELECT [DOMAIN_NAME] , [DOMAIN_NAME]_of_year , SUM (g.goal) as value , SUM (g.go…"
click at [1006, 545] on div "AND DATE (sale_date) > CURRENT_DATE - INTERVAL '15 days' AND DATE (sale_date) <…" at bounding box center [1145, 546] width 705 height 14
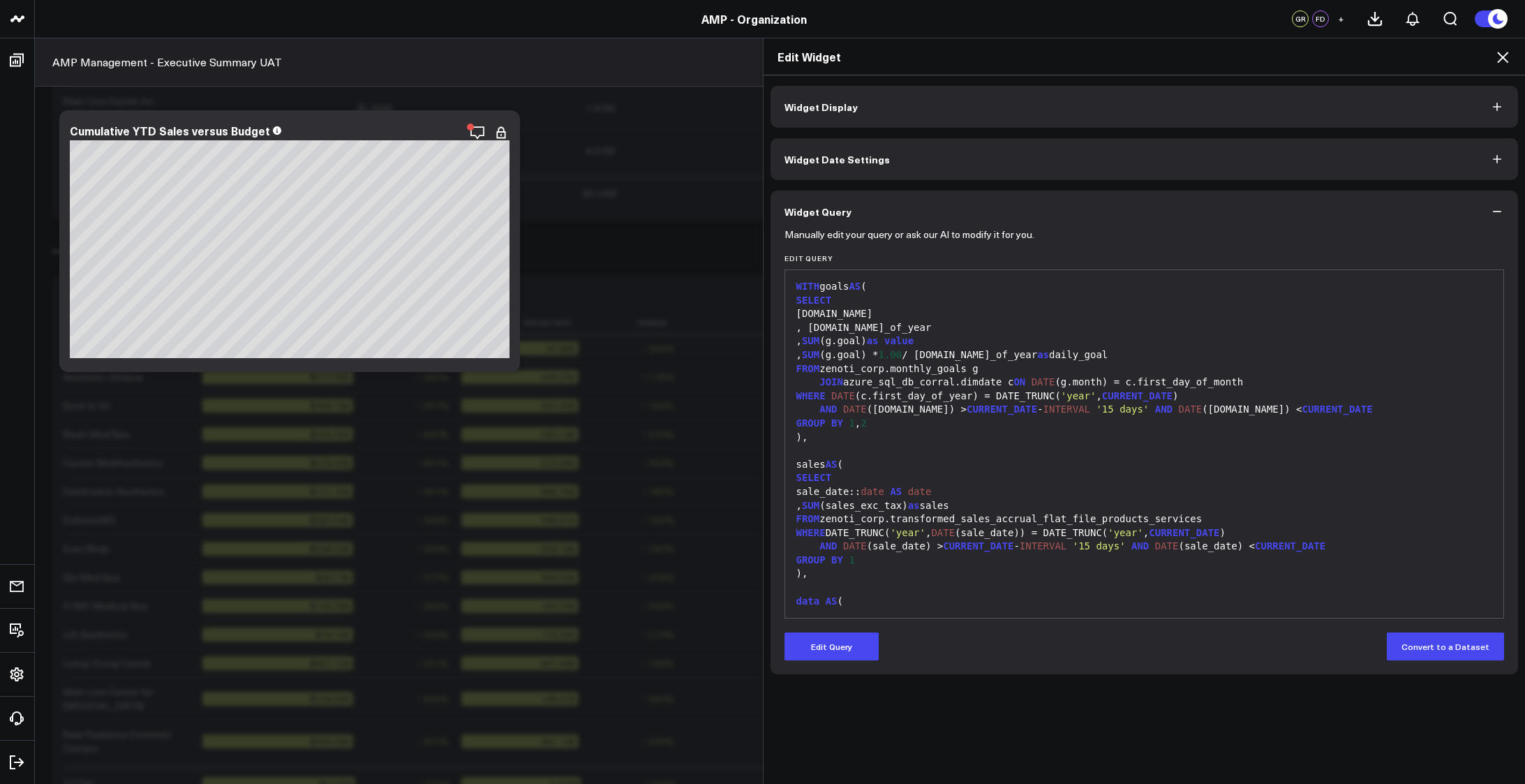
scroll to position [233, 0]
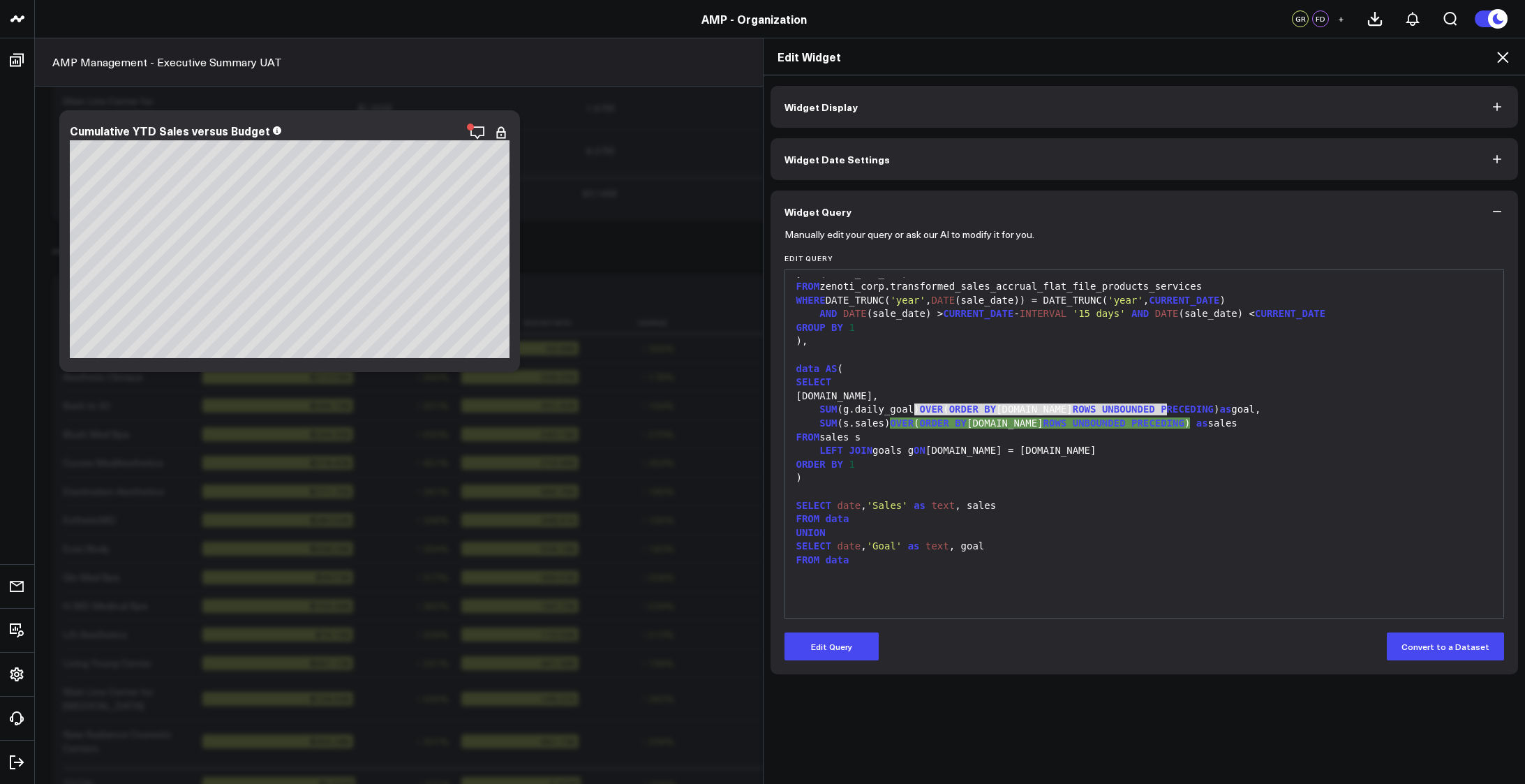
drag, startPoint x: 907, startPoint y: 406, endPoint x: 1160, endPoint y: 412, distance: 253.1
click at [1160, 412] on div "SUM (g.daily_goal) OVER ( ORDER BY [DOMAIN_NAME] ROWS UNBOUNDED PRECEDING ) as …" at bounding box center [1145, 410] width 705 height 14
copy div "OVER ( ORDER BY [DOMAIN_NAME] ROWS UNBOUNDED PRECEDING )"
